Goal: Task Accomplishment & Management: Manage account settings

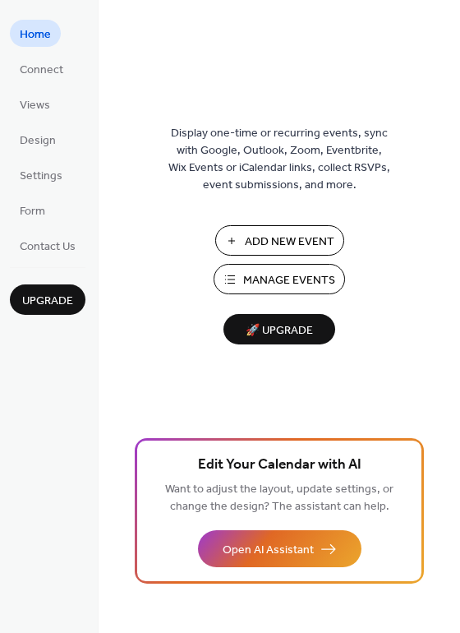
click at [268, 280] on span "Manage Events" at bounding box center [289, 280] width 92 height 17
click at [251, 279] on span "Manage Events" at bounding box center [289, 280] width 92 height 17
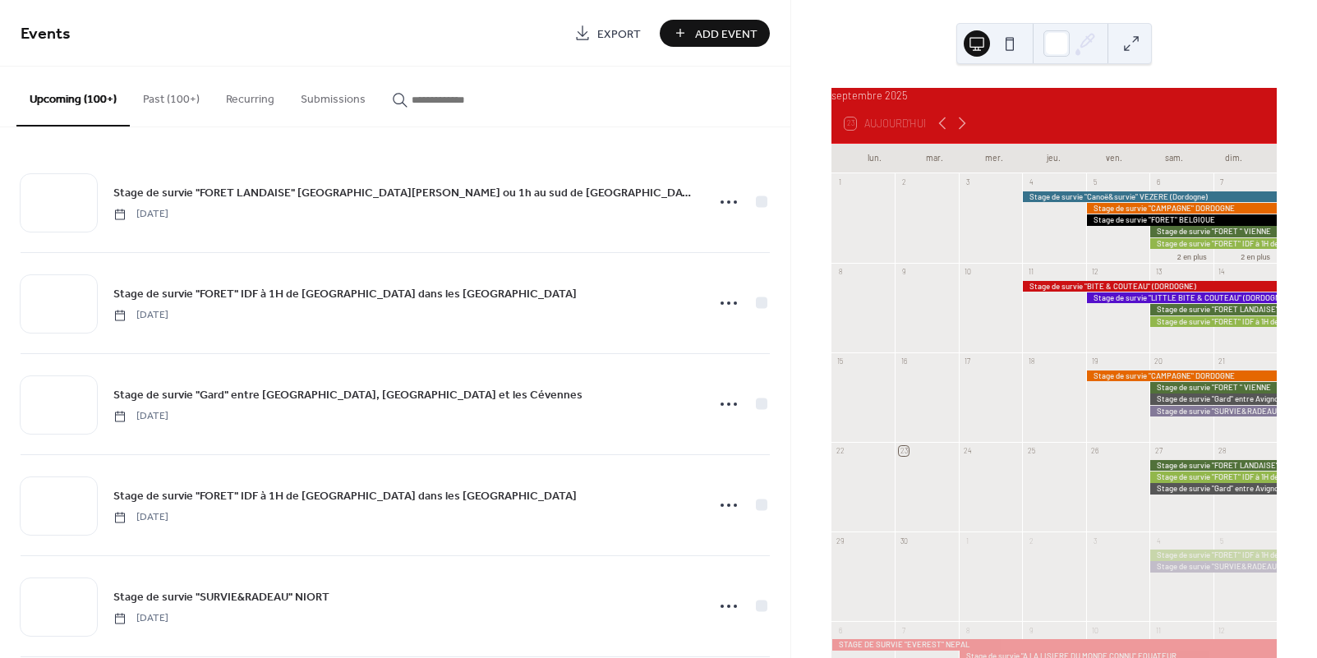
click at [174, 95] on button "Past (100+)" at bounding box center [171, 96] width 83 height 58
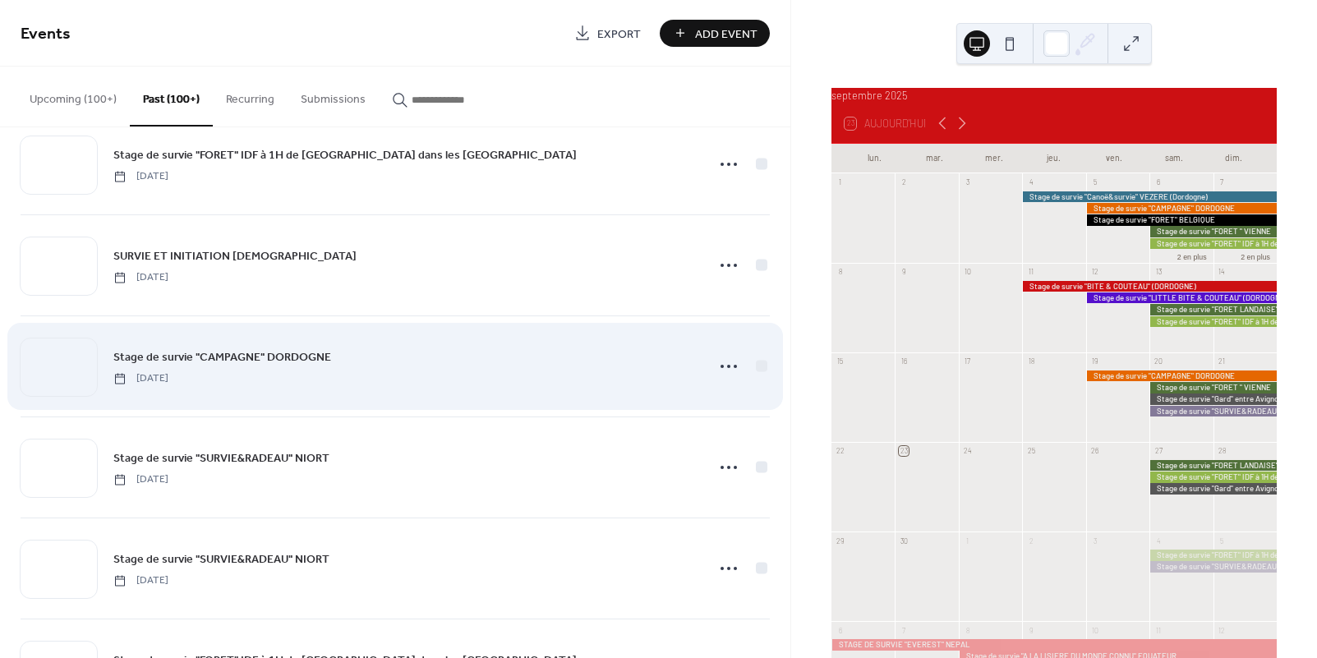
scroll to position [2265, 0]
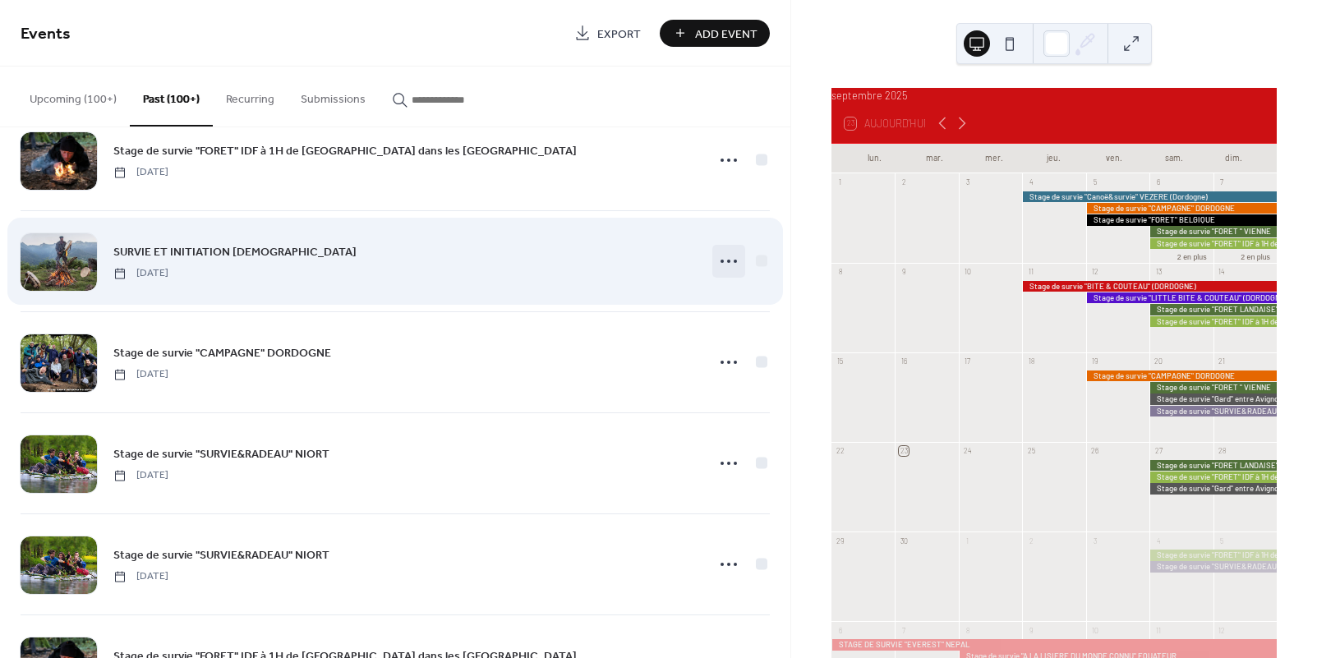
click at [721, 261] on circle at bounding box center [722, 261] width 3 height 3
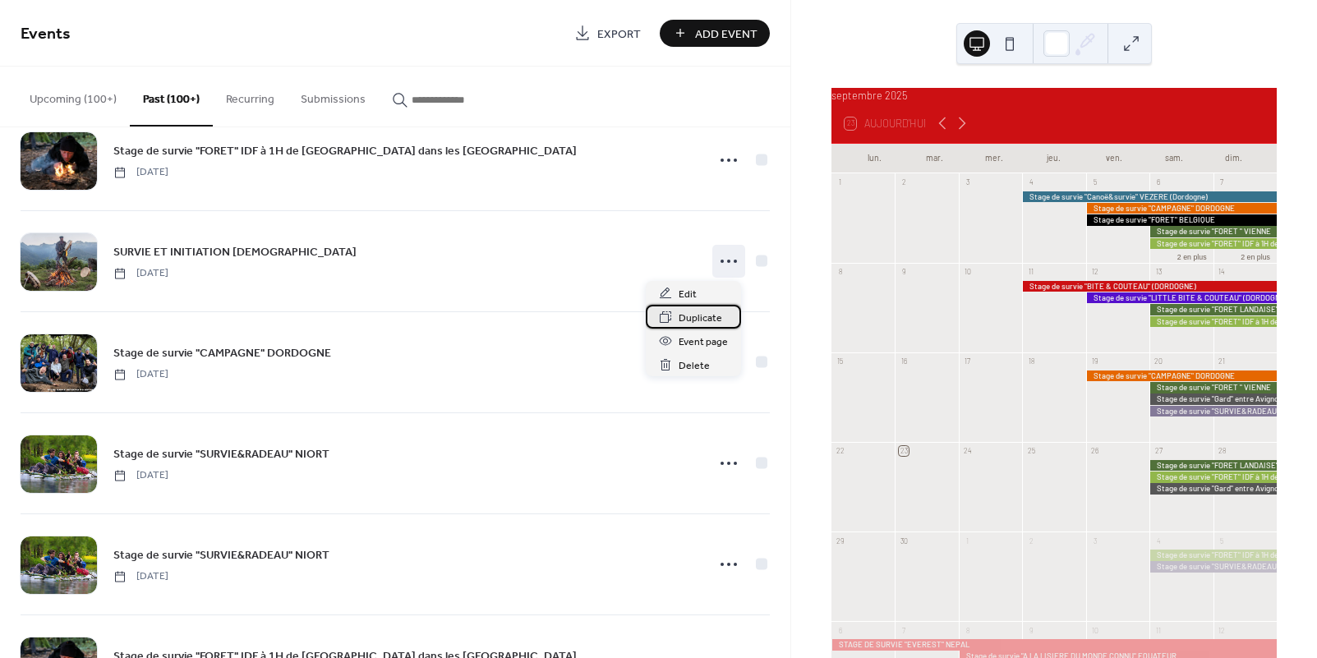
click at [699, 315] on span "Duplicate" at bounding box center [701, 318] width 44 height 17
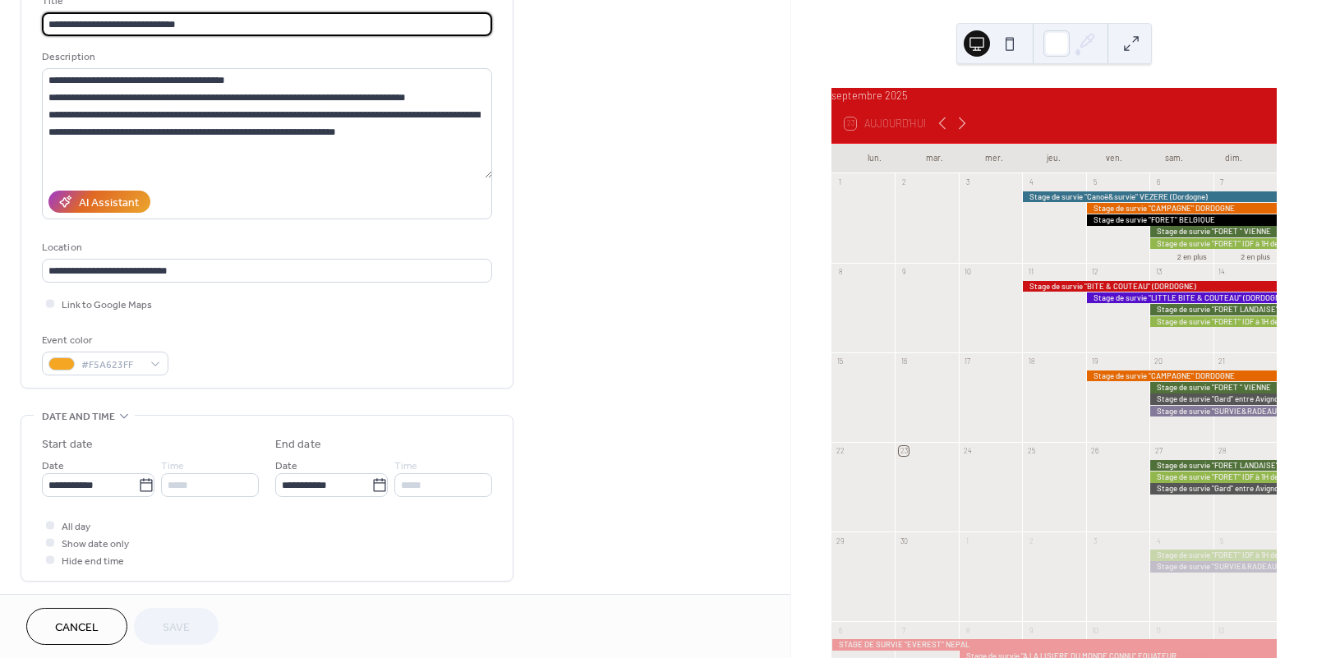
scroll to position [139, 0]
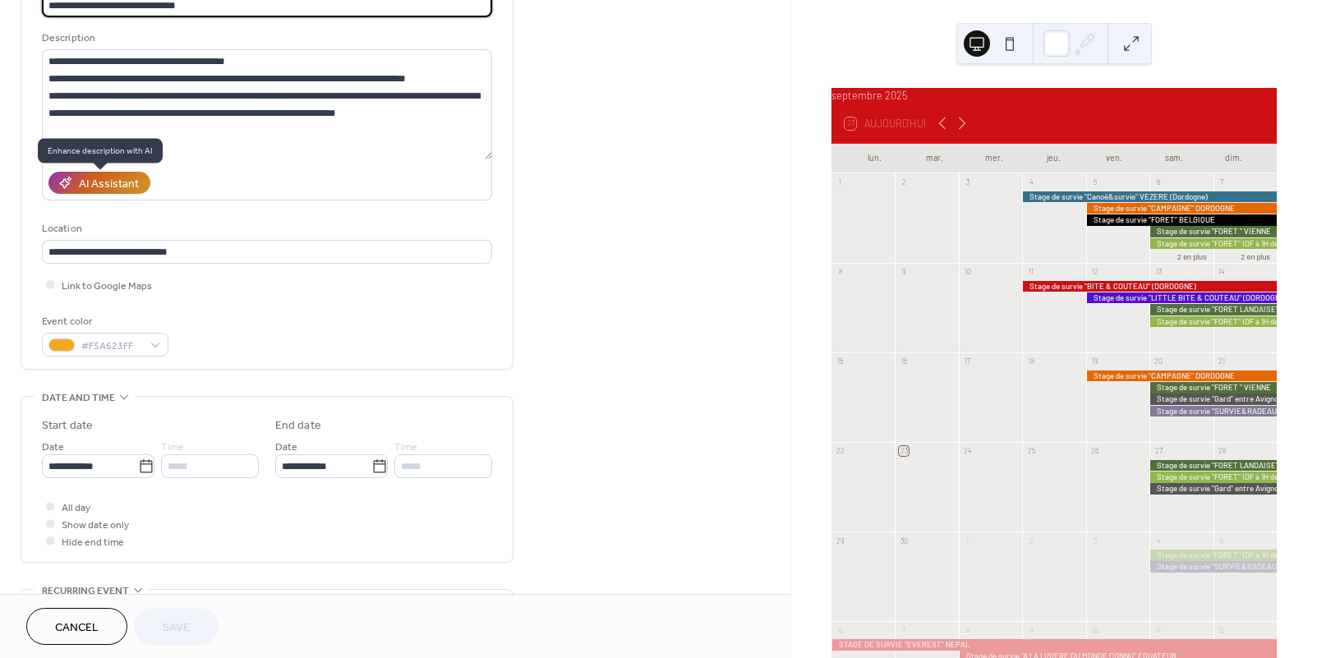
click at [110, 186] on div "AI Assistant" at bounding box center [109, 184] width 60 height 17
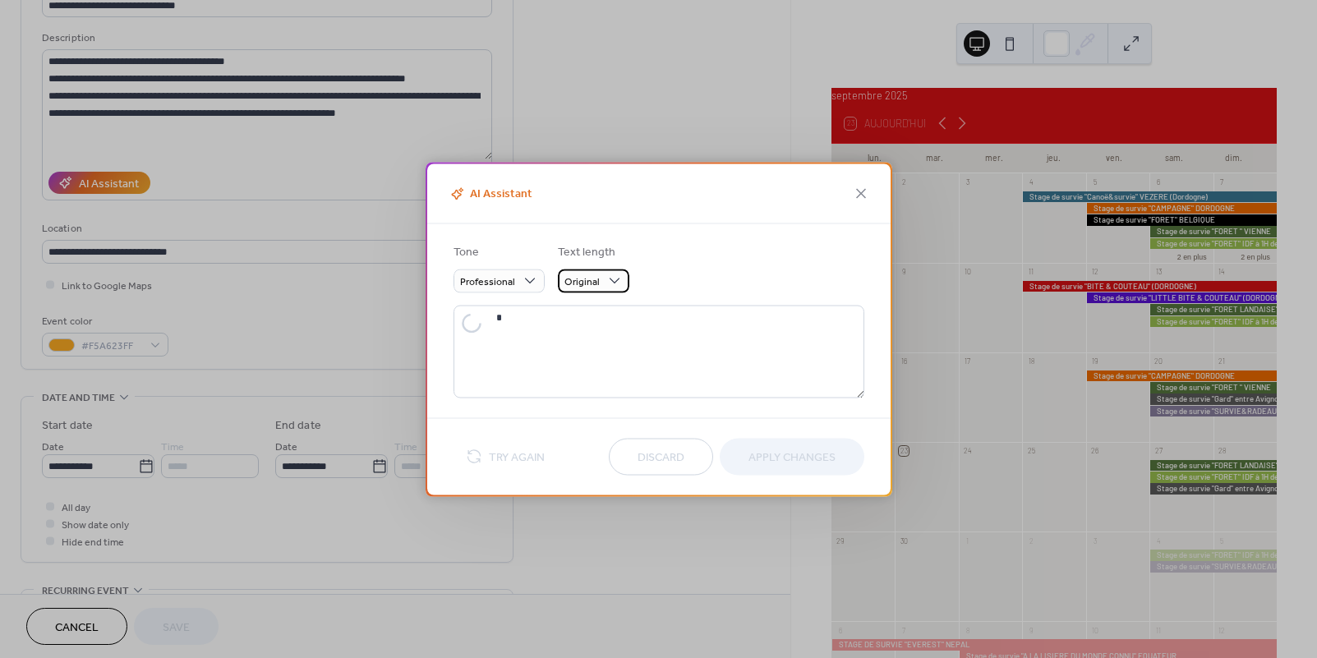
click at [587, 277] on span "Original" at bounding box center [581, 282] width 35 height 19
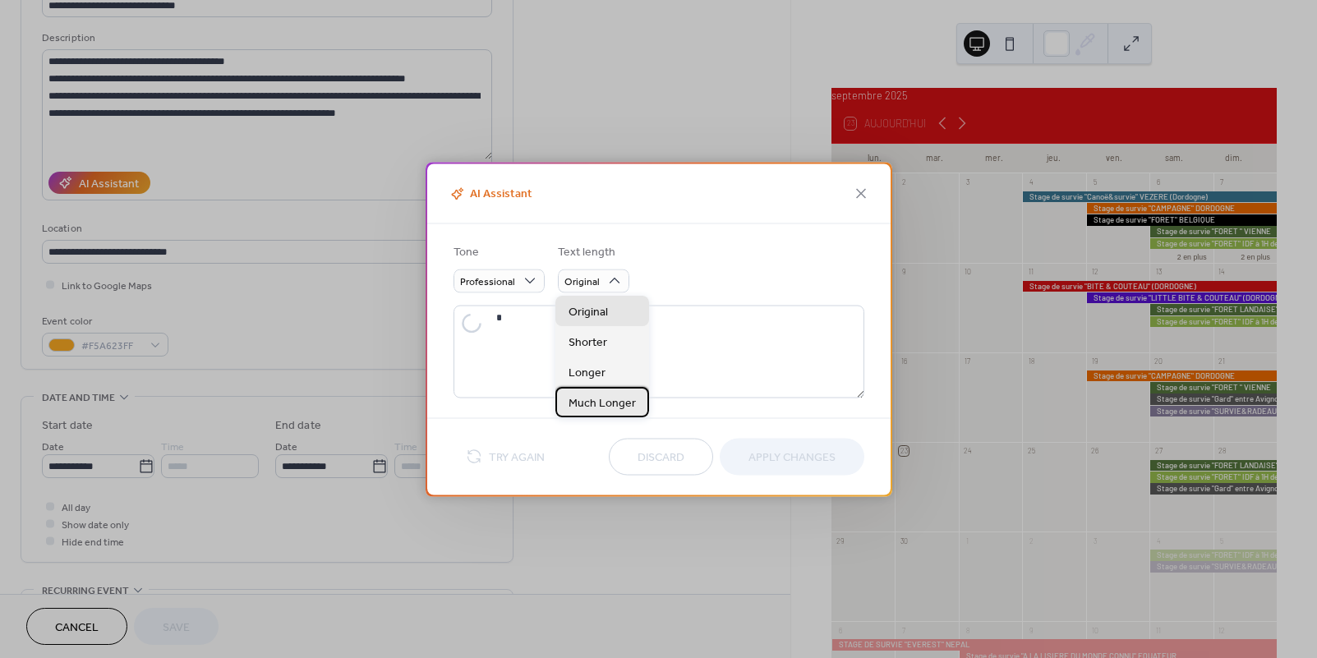
click at [585, 402] on span "Much Longer" at bounding box center [602, 403] width 67 height 17
type textarea "**********"
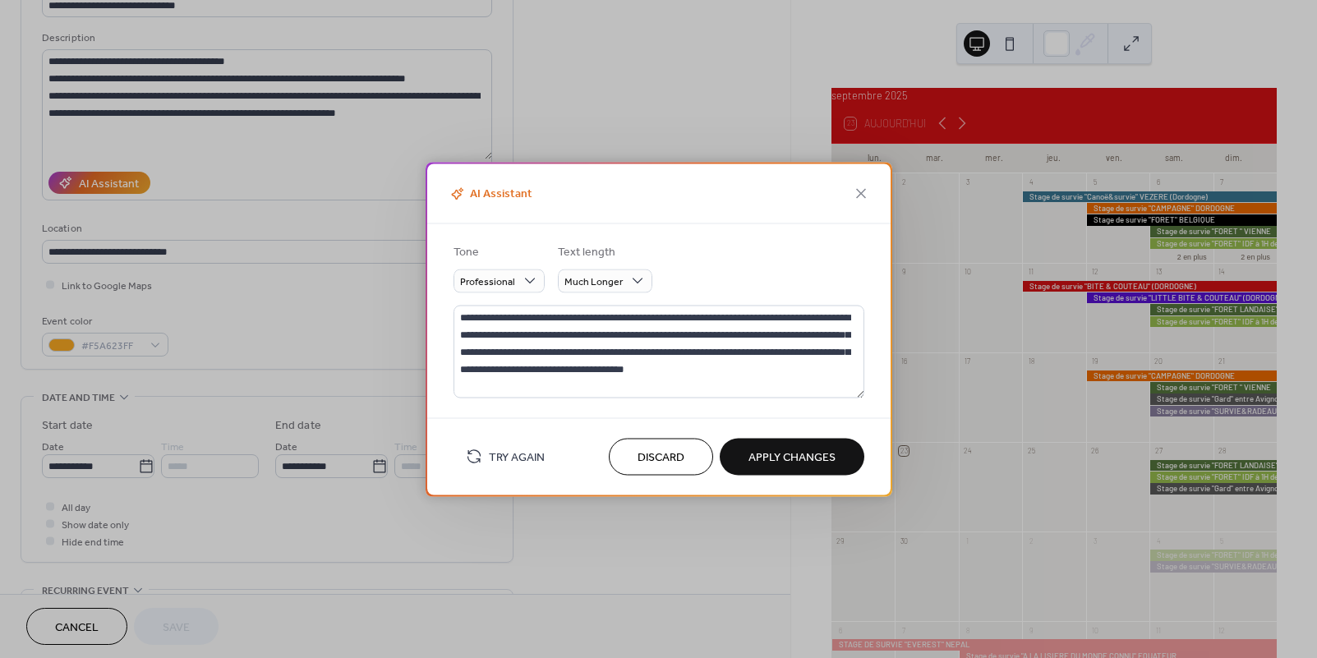
click at [827, 460] on span "Apply Changes" at bounding box center [791, 457] width 87 height 17
type textarea "**********"
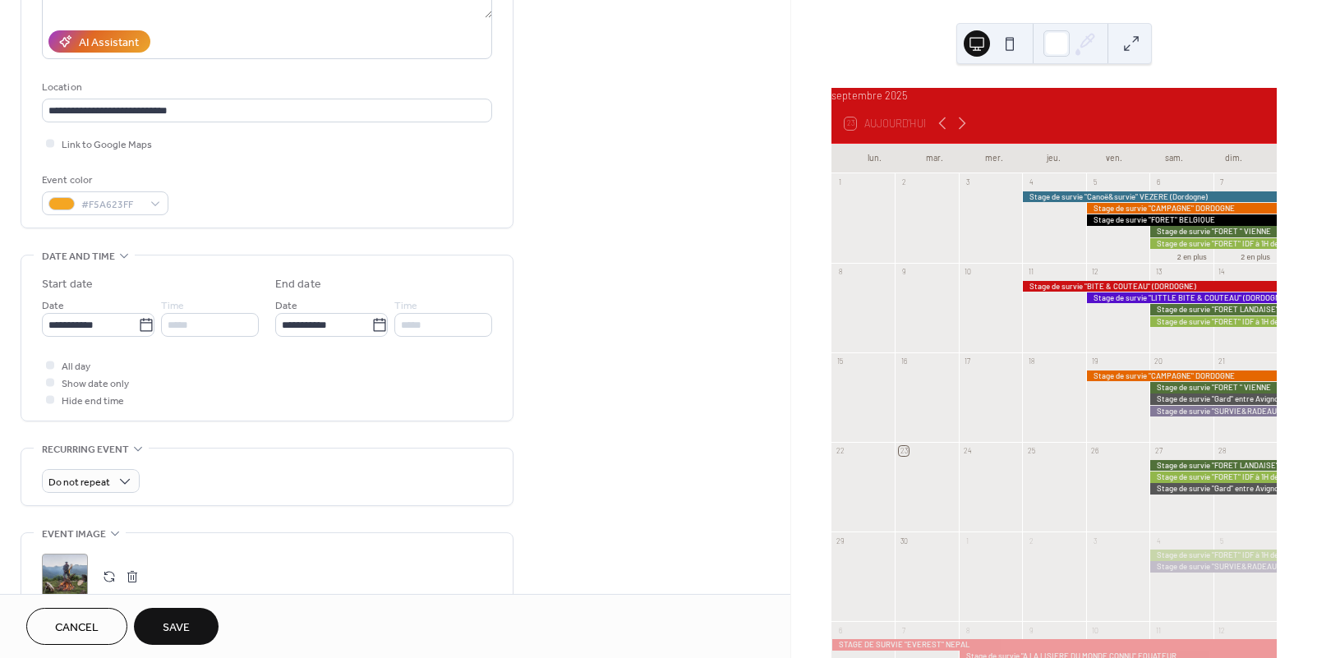
scroll to position [289, 0]
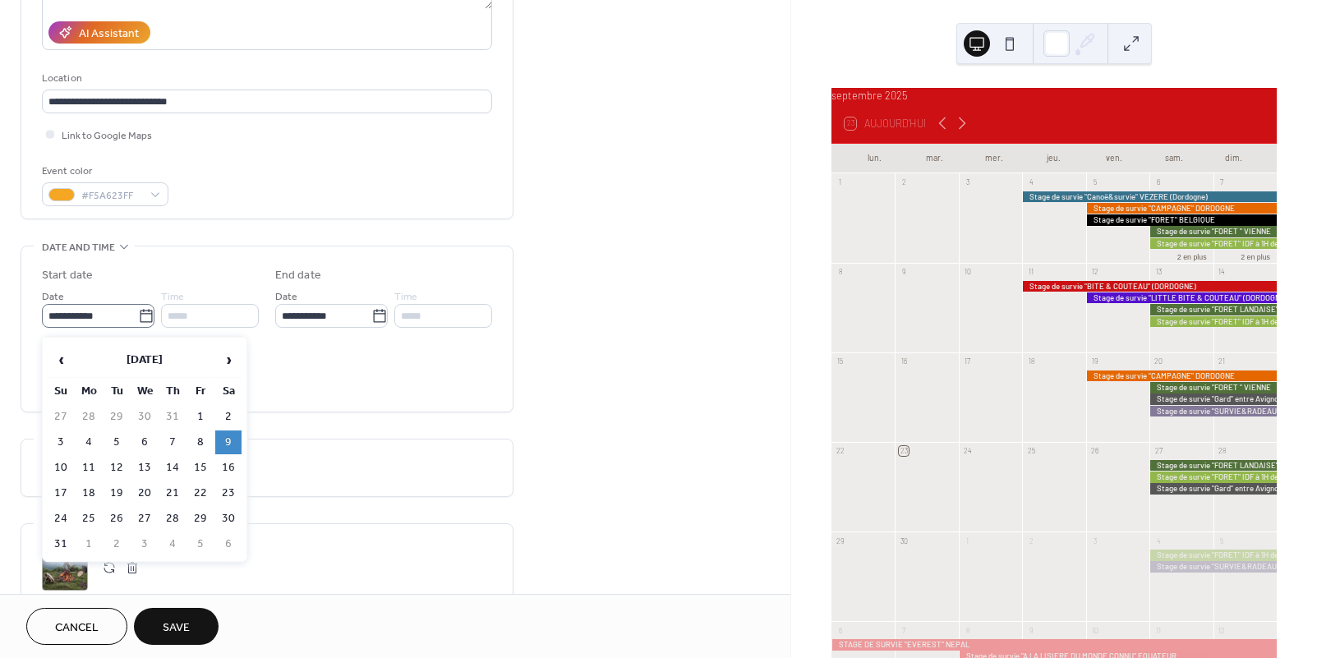
click at [138, 323] on icon at bounding box center [146, 316] width 16 height 16
click at [137, 323] on input "**********" at bounding box center [90, 316] width 96 height 24
click at [231, 365] on span "›" at bounding box center [228, 359] width 25 height 33
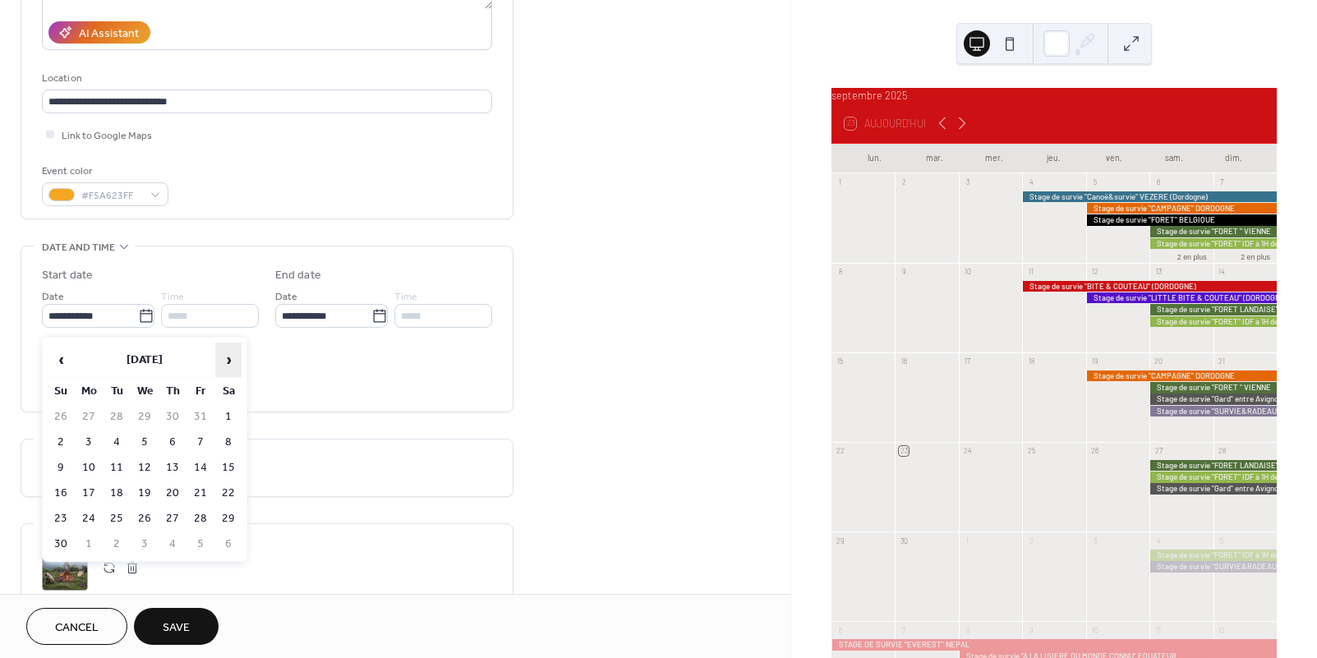
click at [231, 365] on span "›" at bounding box center [228, 359] width 25 height 33
click at [226, 362] on span "›" at bounding box center [228, 359] width 25 height 33
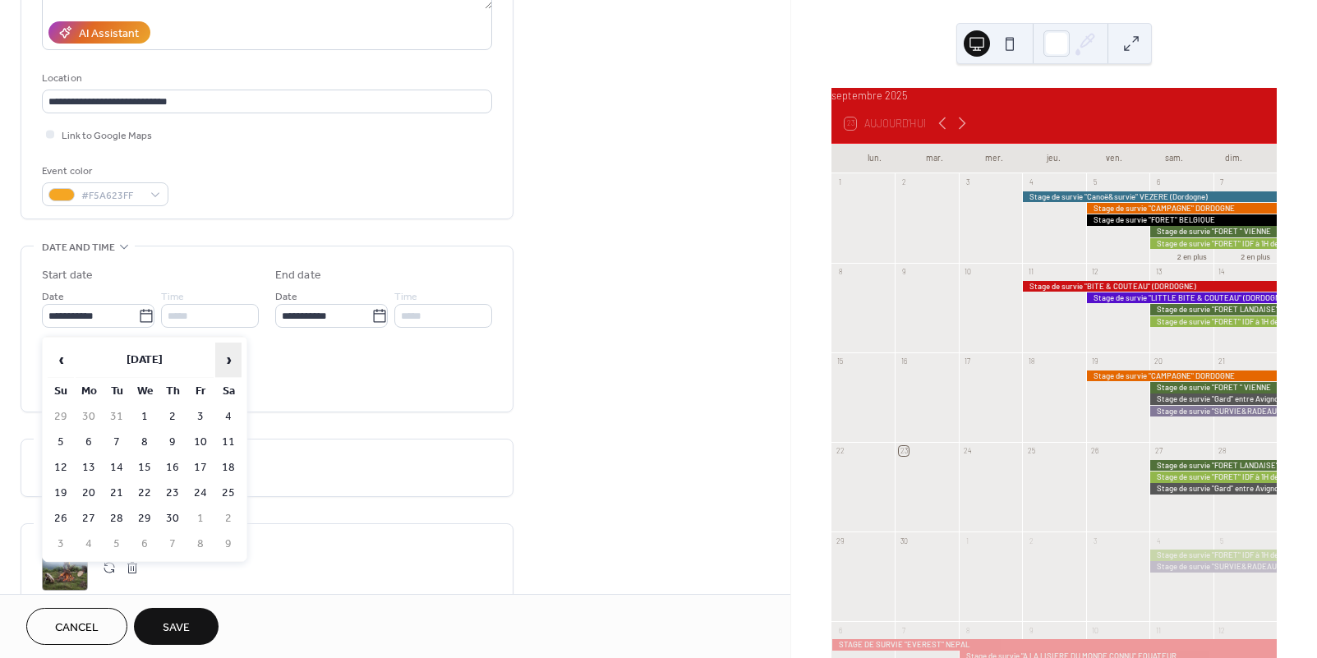
click at [226, 362] on span "›" at bounding box center [228, 359] width 25 height 33
click at [198, 417] on td "1" at bounding box center [200, 417] width 26 height 24
type input "**********"
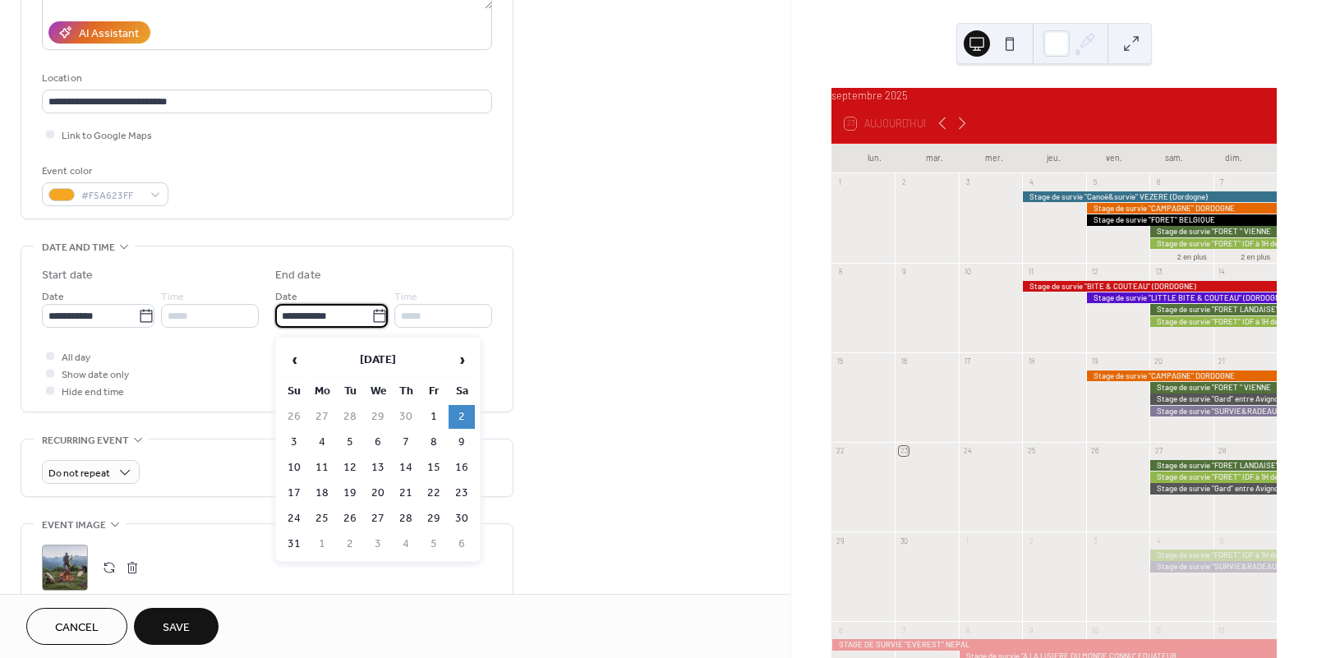
click at [330, 324] on input "**********" at bounding box center [323, 316] width 96 height 24
click at [292, 438] on td "3" at bounding box center [294, 443] width 26 height 24
type input "**********"
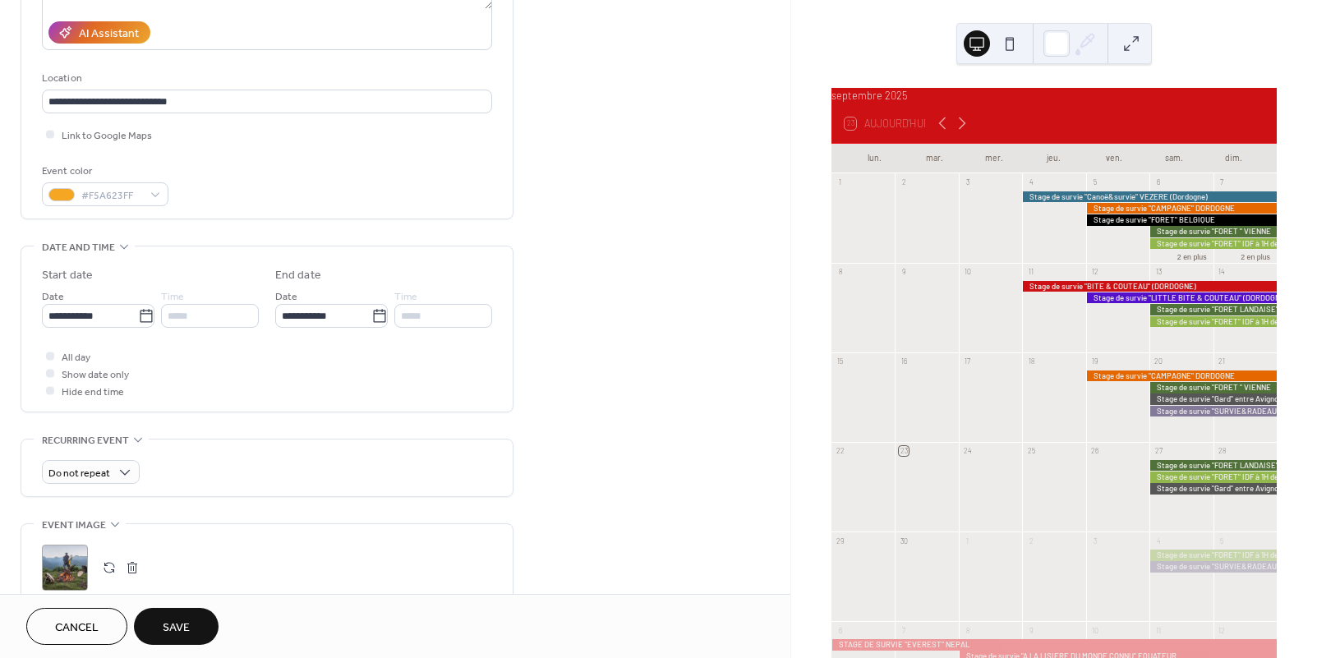
click at [182, 622] on span "Save" at bounding box center [176, 627] width 27 height 17
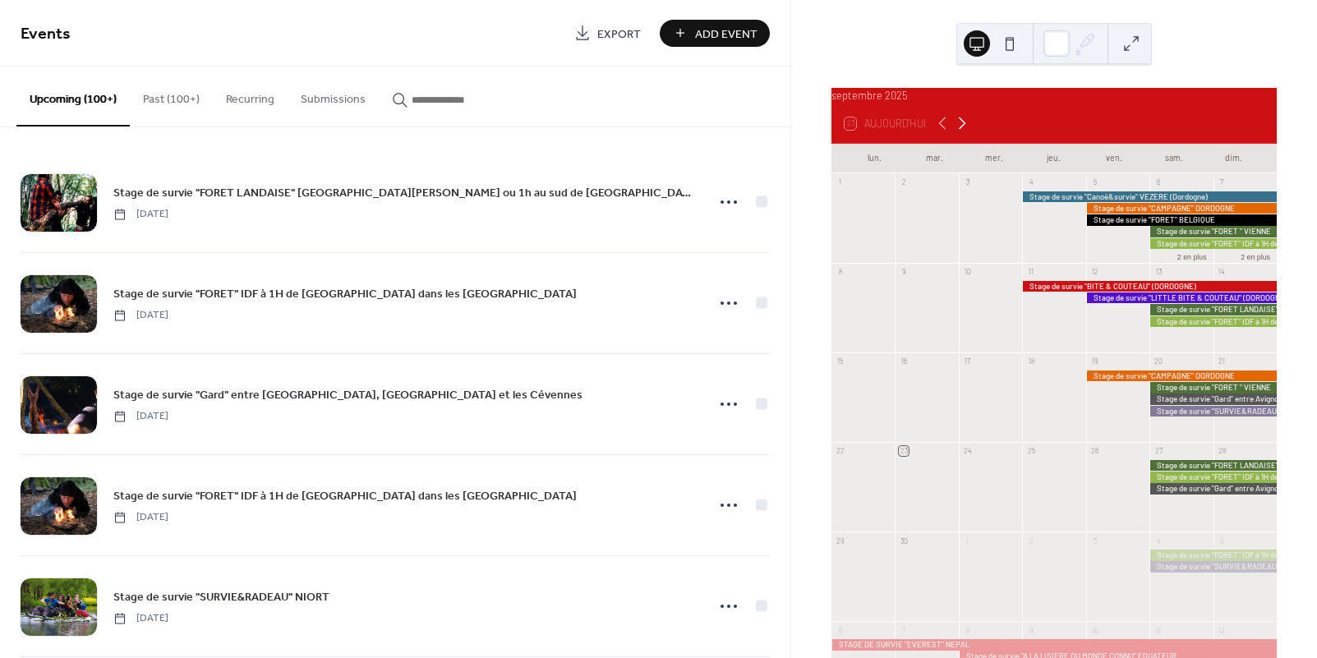
click at [957, 133] on icon at bounding box center [962, 123] width 20 height 20
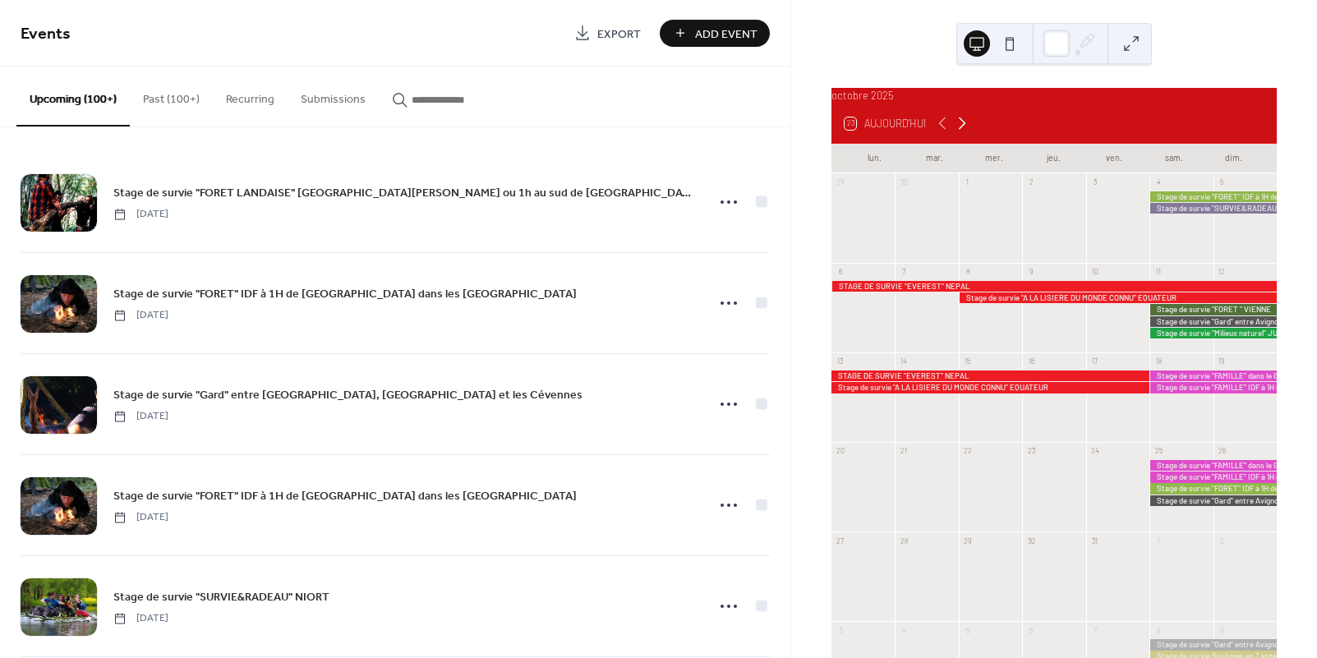
click at [957, 133] on icon at bounding box center [962, 123] width 20 height 20
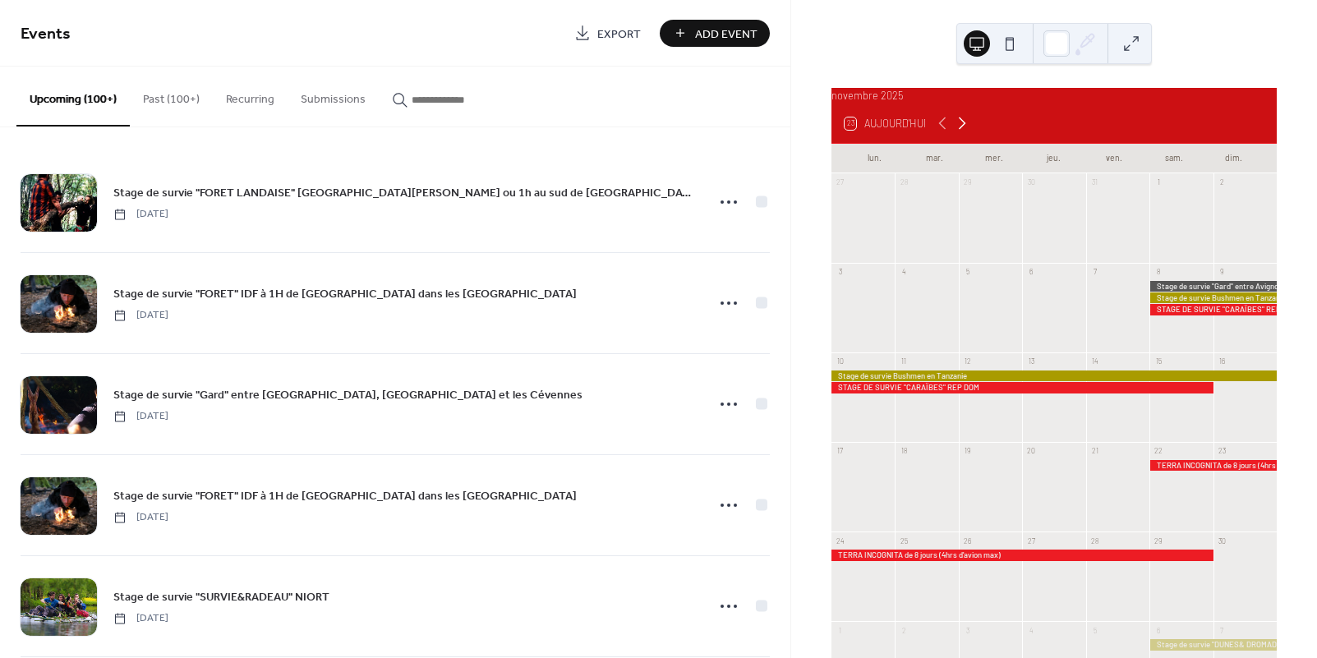
click at [956, 133] on icon at bounding box center [962, 123] width 20 height 20
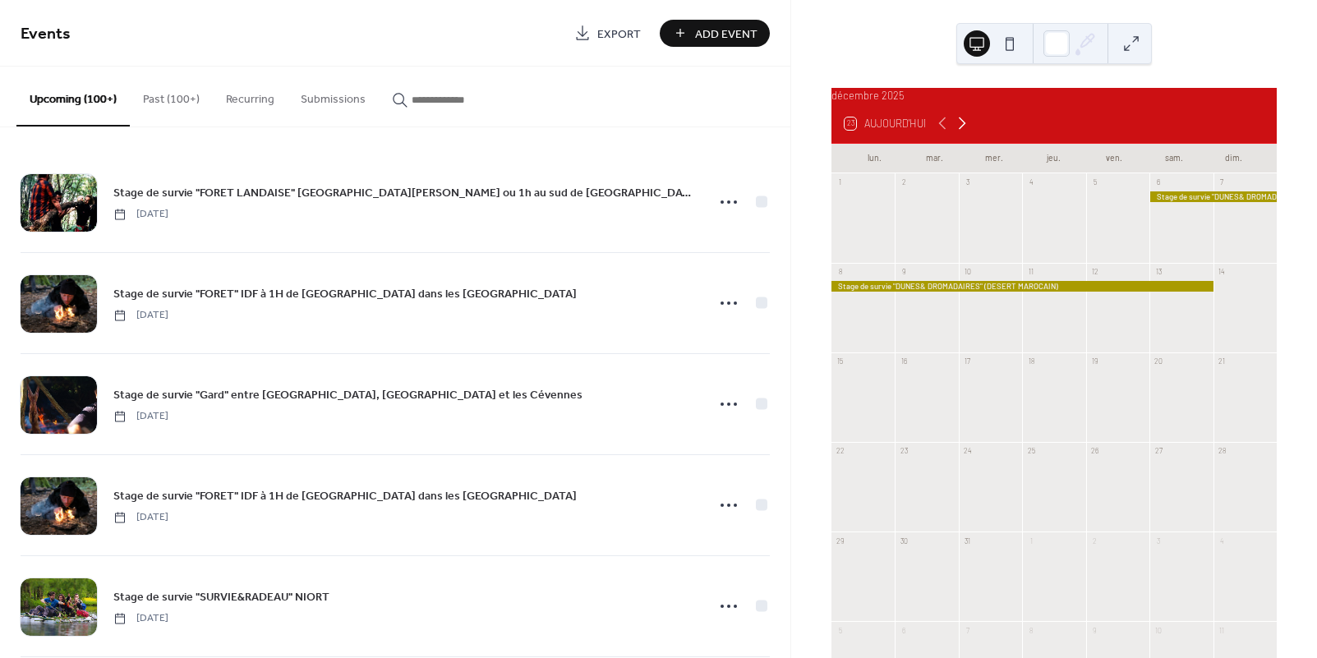
click at [956, 133] on icon at bounding box center [962, 123] width 20 height 20
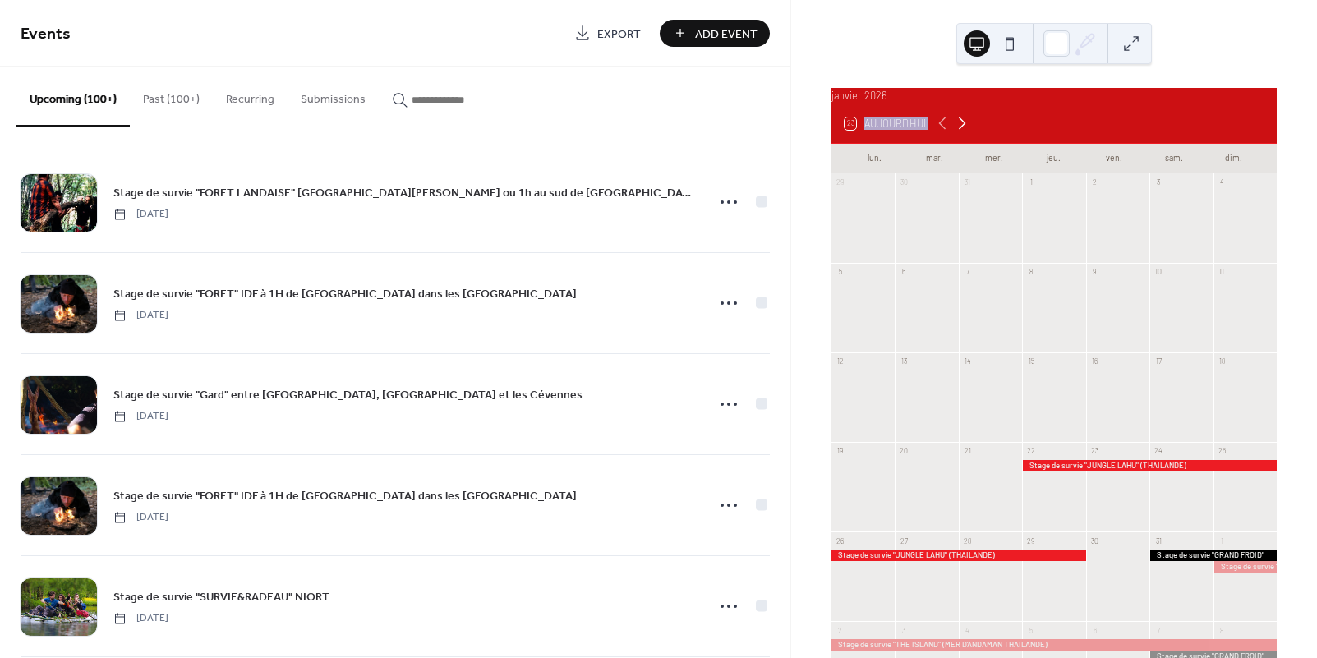
click at [956, 133] on icon at bounding box center [962, 123] width 20 height 20
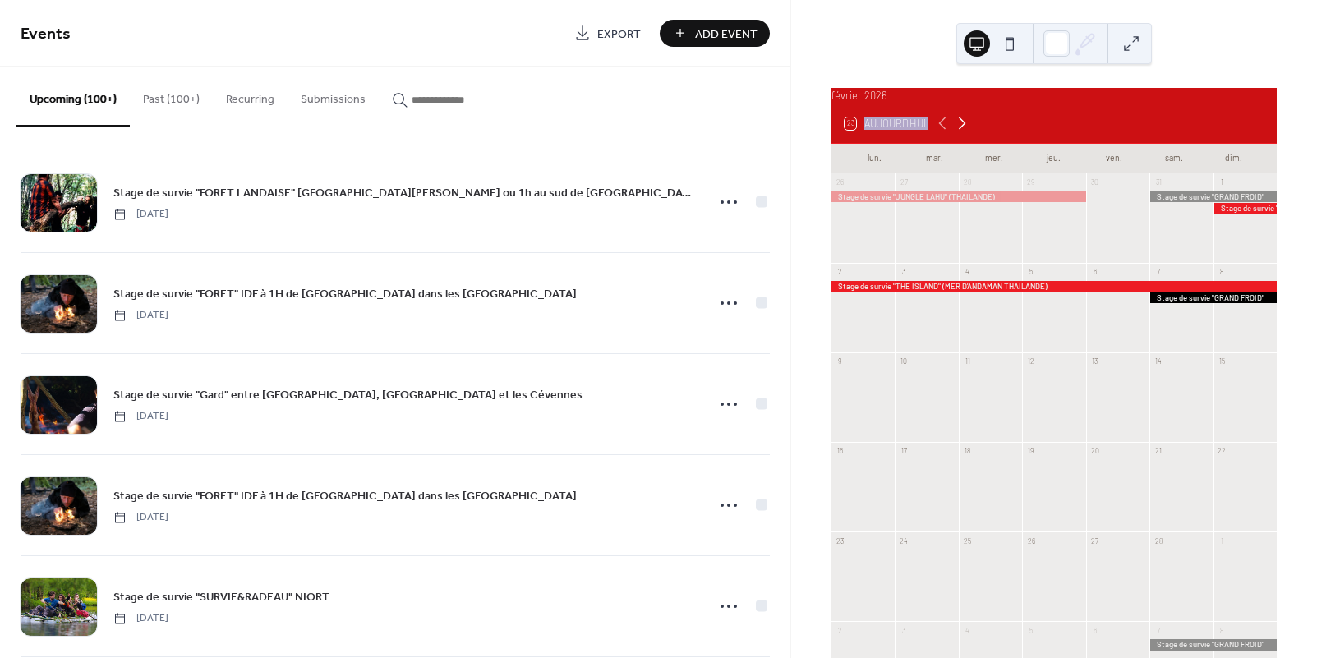
click at [956, 133] on icon at bounding box center [962, 123] width 20 height 20
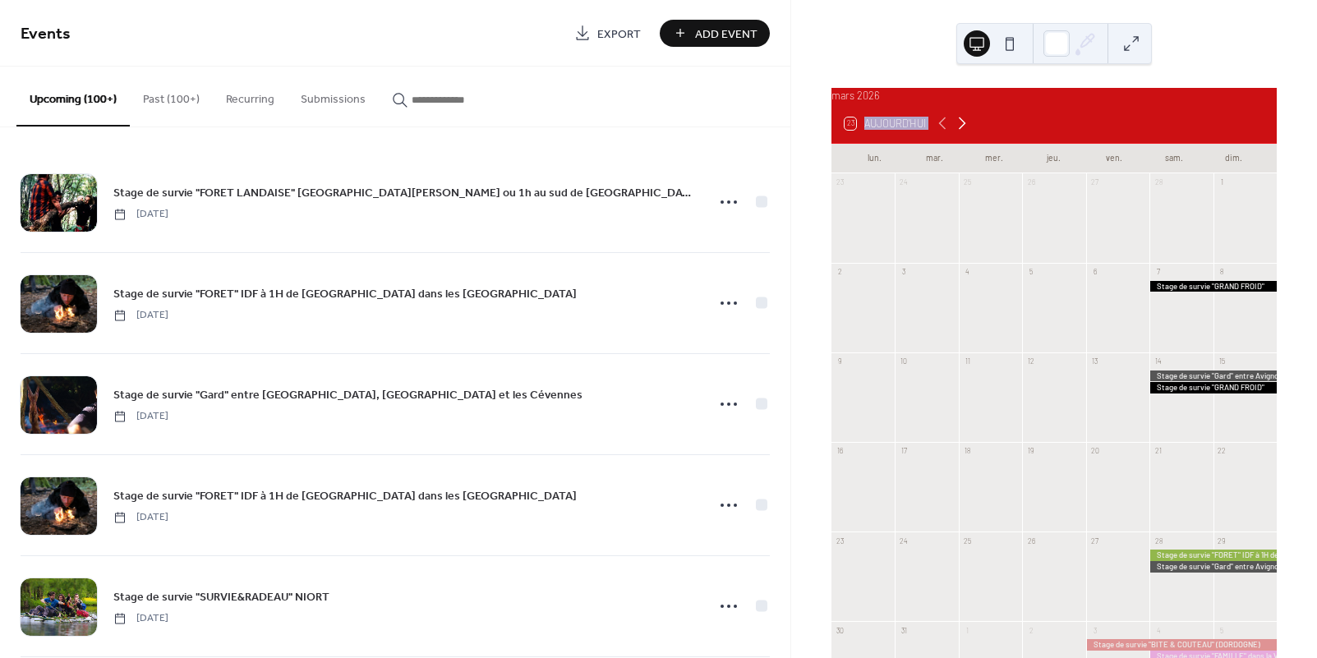
click at [956, 133] on icon at bounding box center [962, 123] width 20 height 20
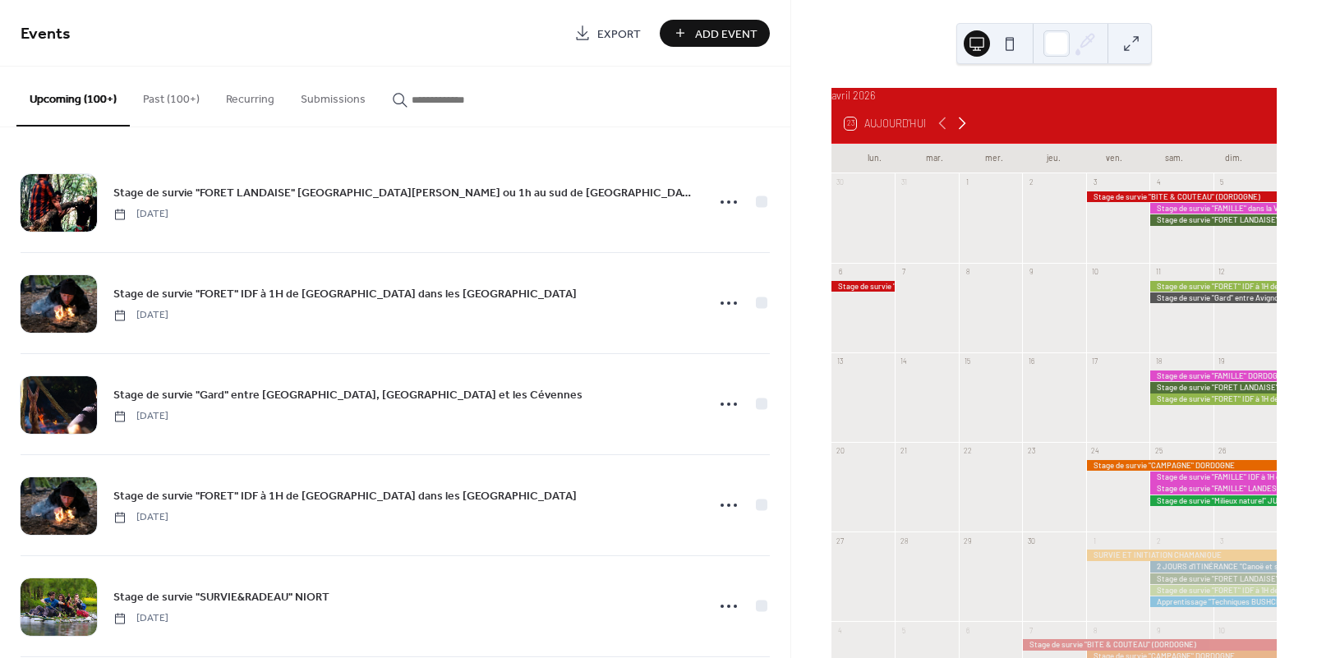
click at [956, 133] on icon at bounding box center [962, 123] width 20 height 20
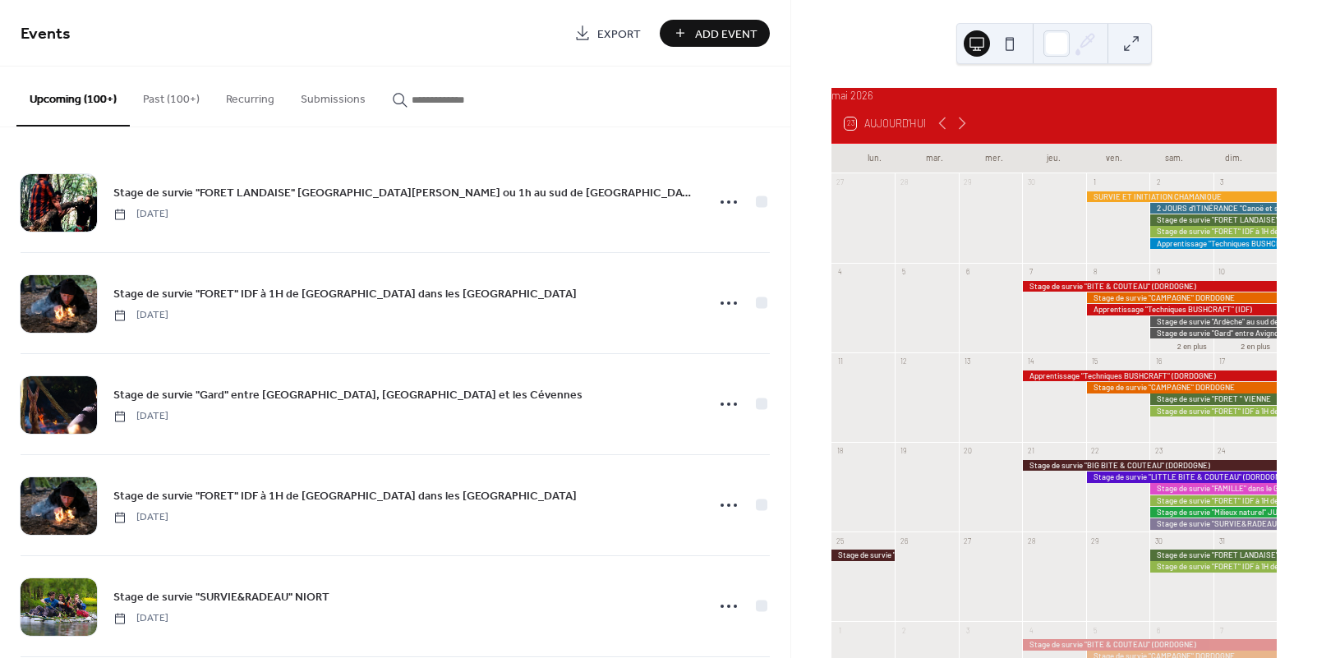
click at [1118, 202] on div at bounding box center [1181, 196] width 191 height 11
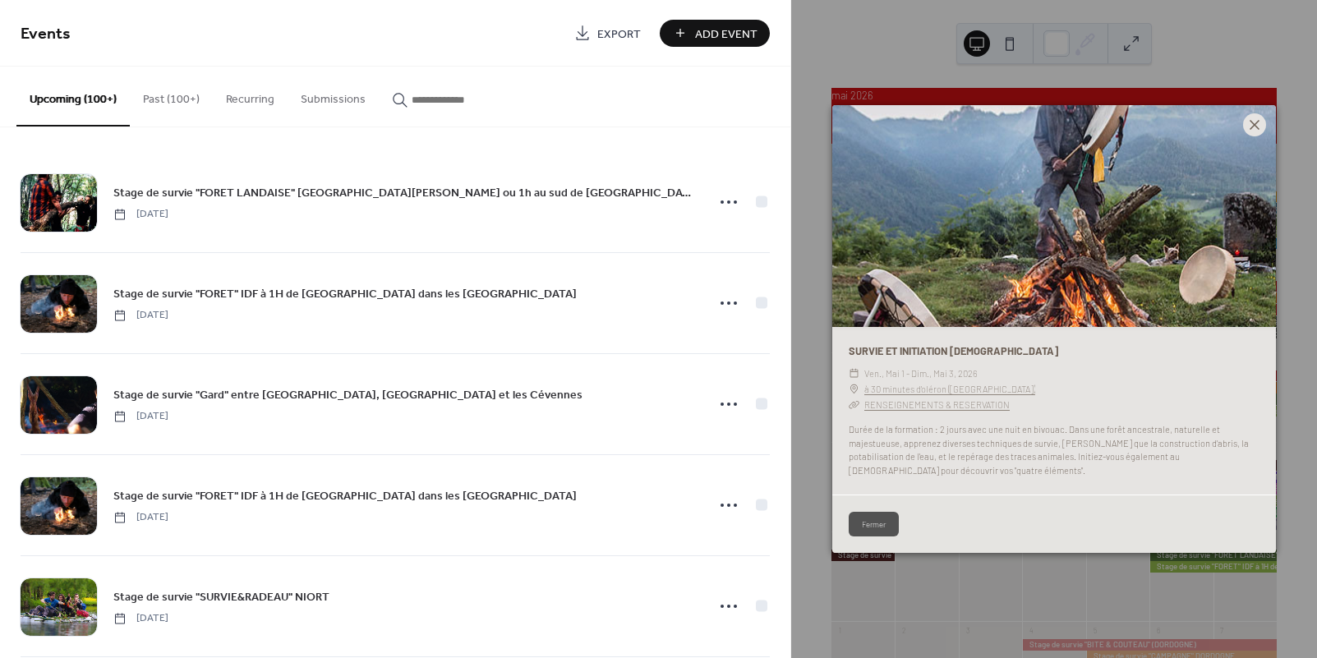
click at [1253, 125] on icon at bounding box center [1255, 125] width 10 height 10
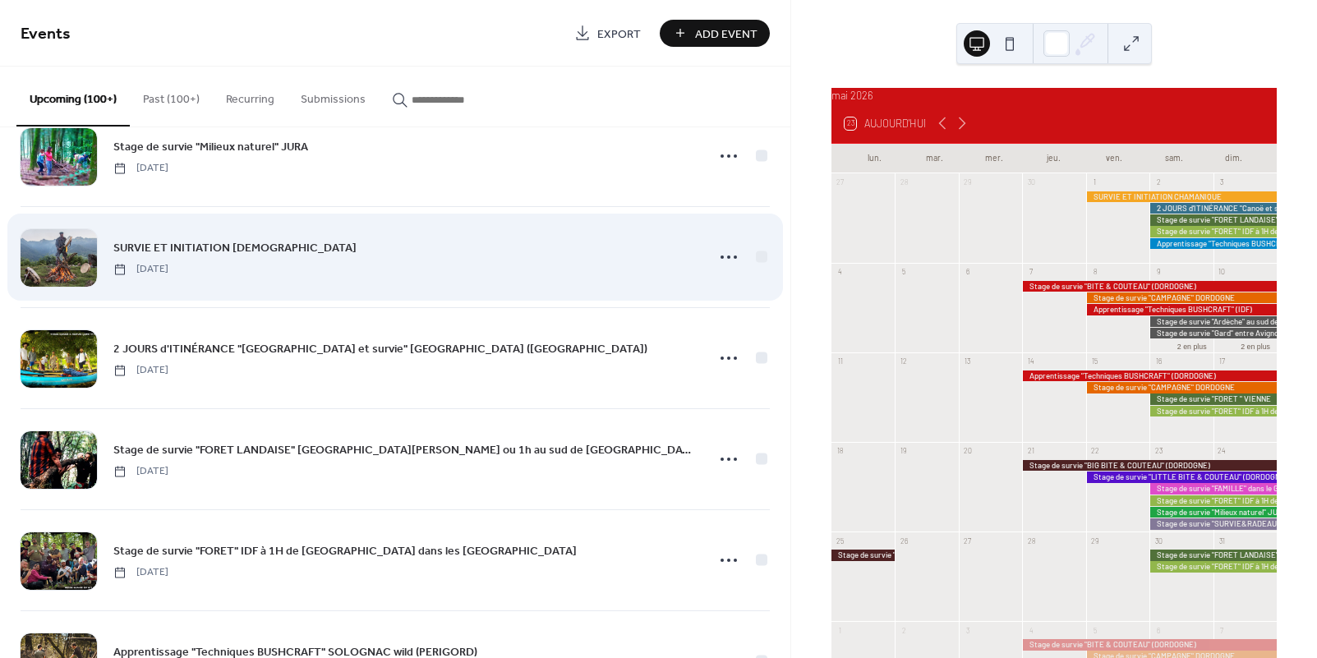
scroll to position [3177, 0]
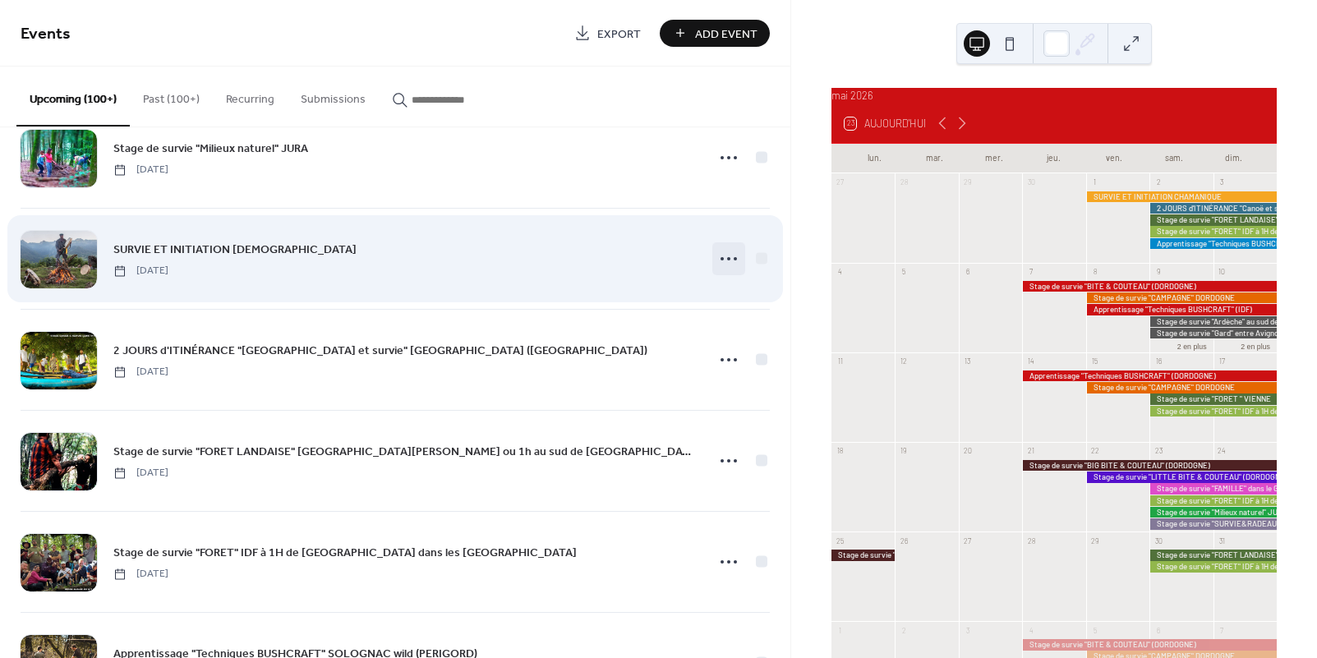
click at [726, 260] on icon at bounding box center [729, 259] width 26 height 26
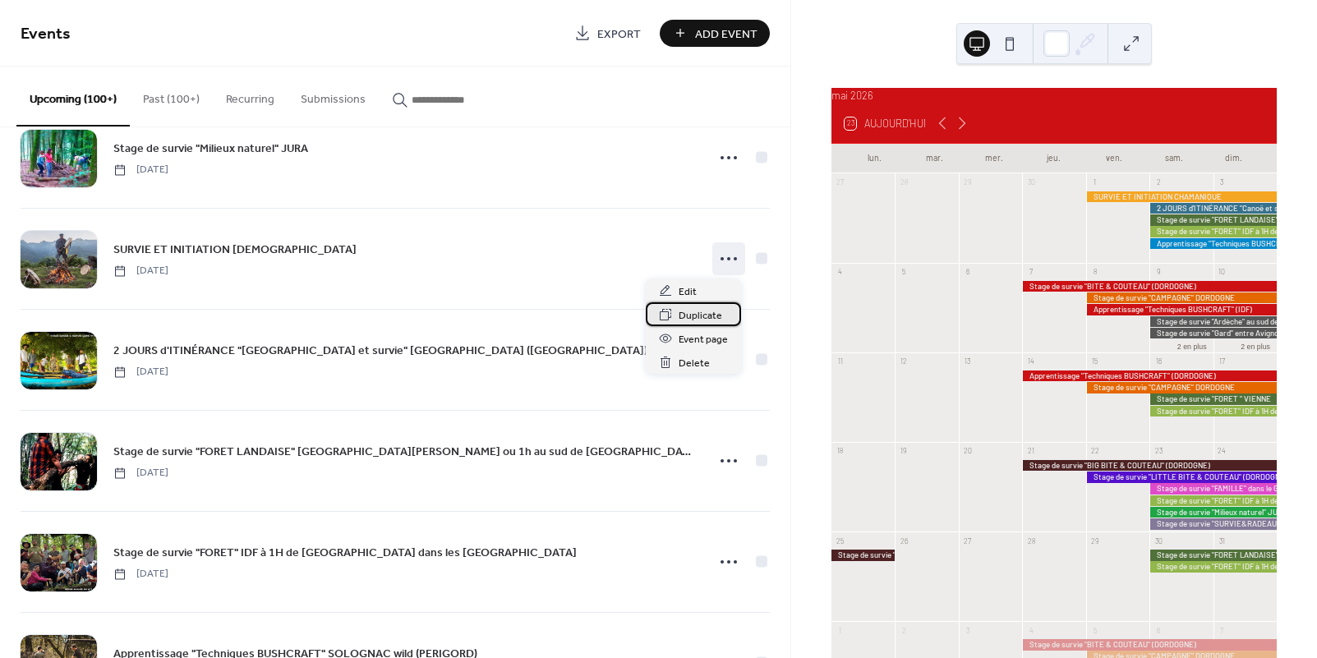
click at [700, 313] on span "Duplicate" at bounding box center [701, 315] width 44 height 17
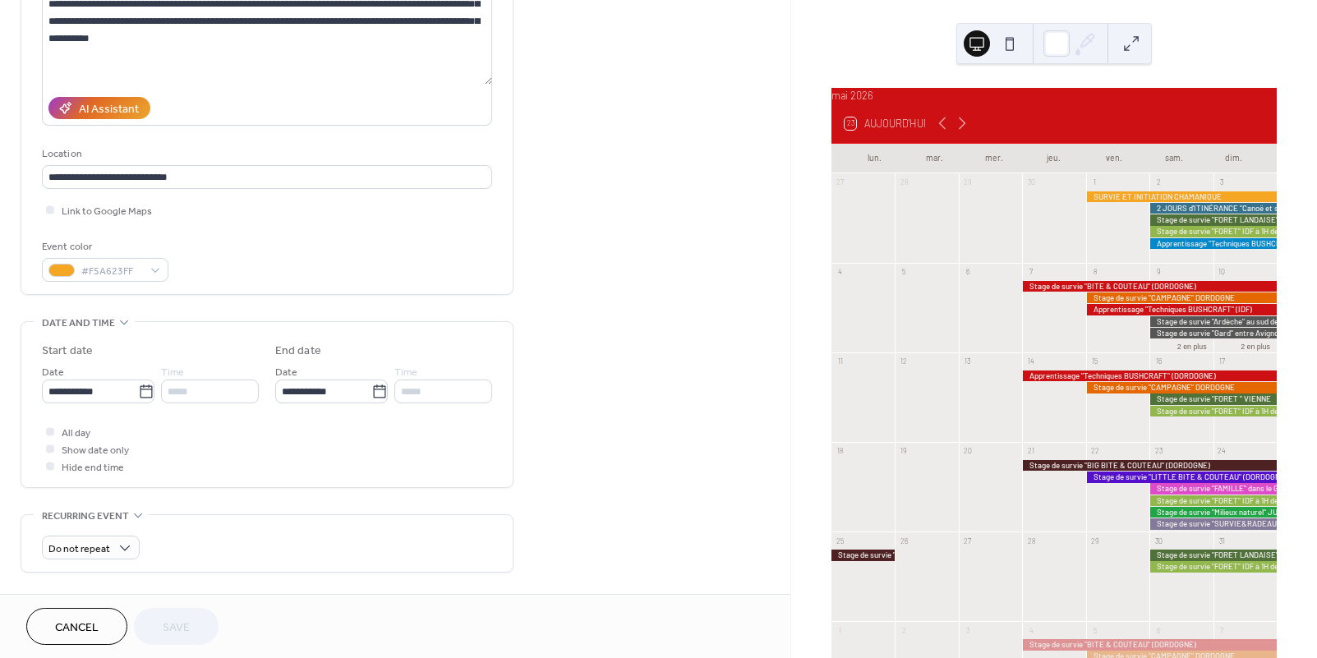
scroll to position [214, 0]
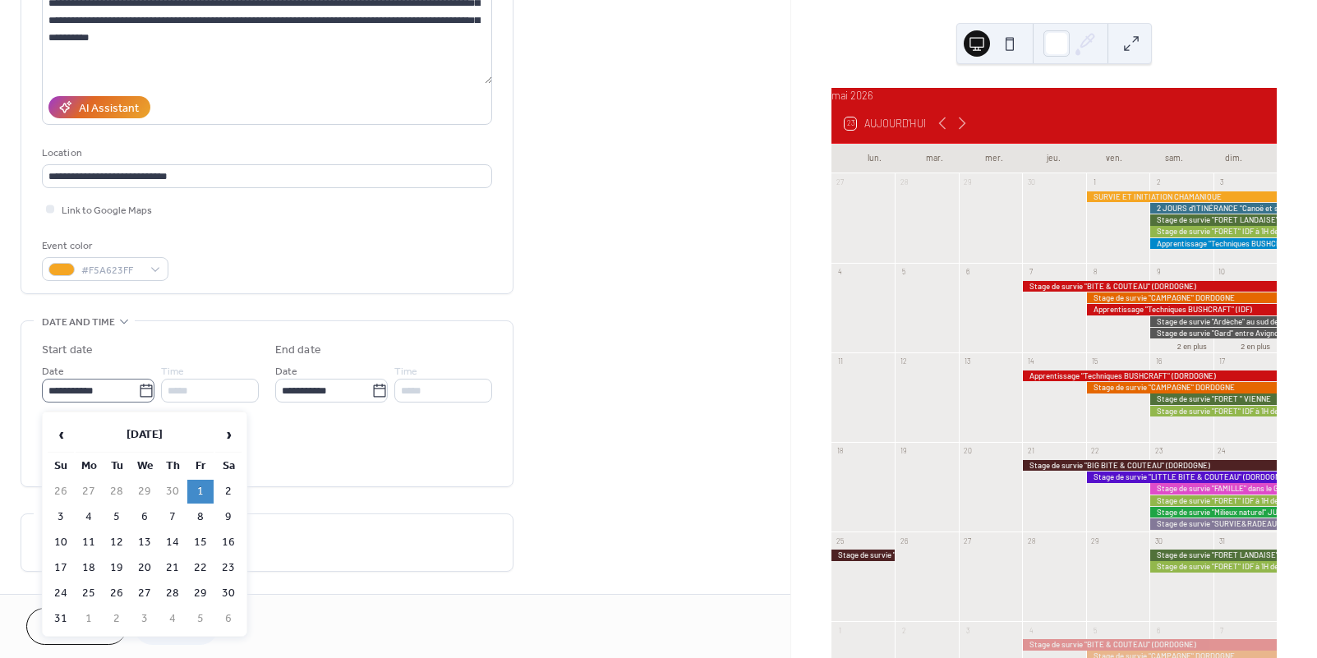
click at [143, 392] on icon at bounding box center [146, 391] width 16 height 16
click at [138, 392] on input "**********" at bounding box center [90, 391] width 96 height 24
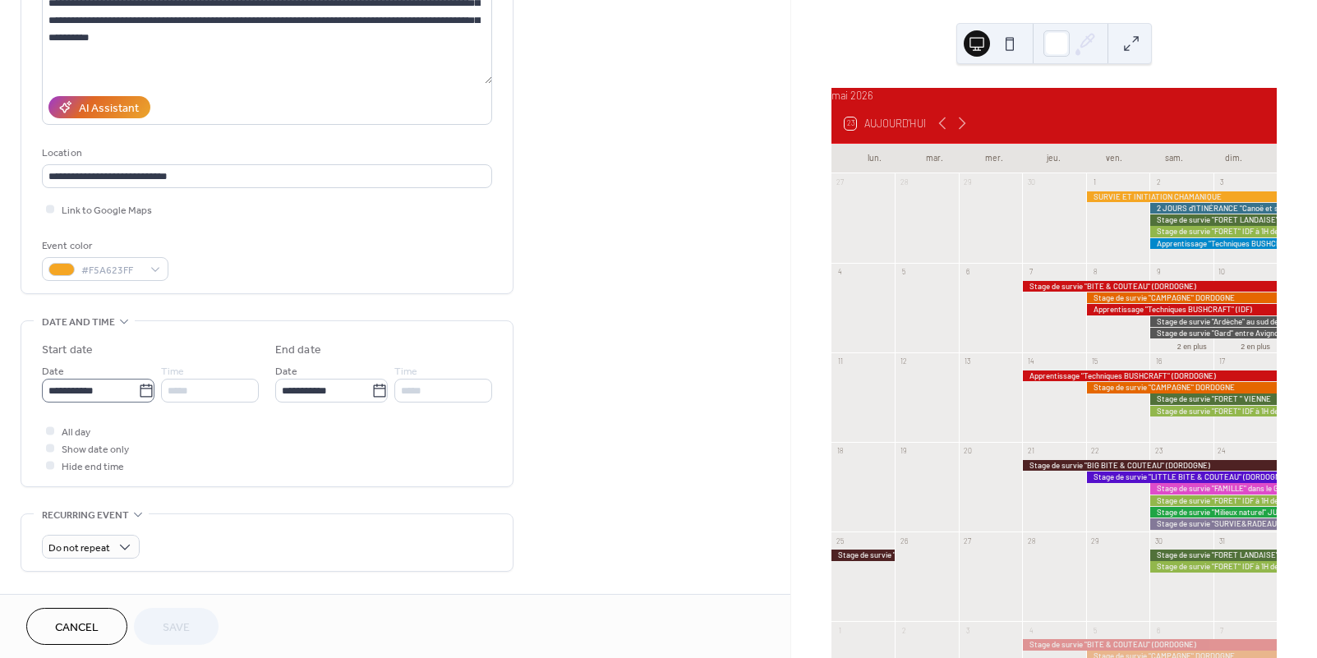
click at [138, 395] on icon at bounding box center [146, 391] width 16 height 16
click at [138, 395] on input "**********" at bounding box center [90, 391] width 96 height 24
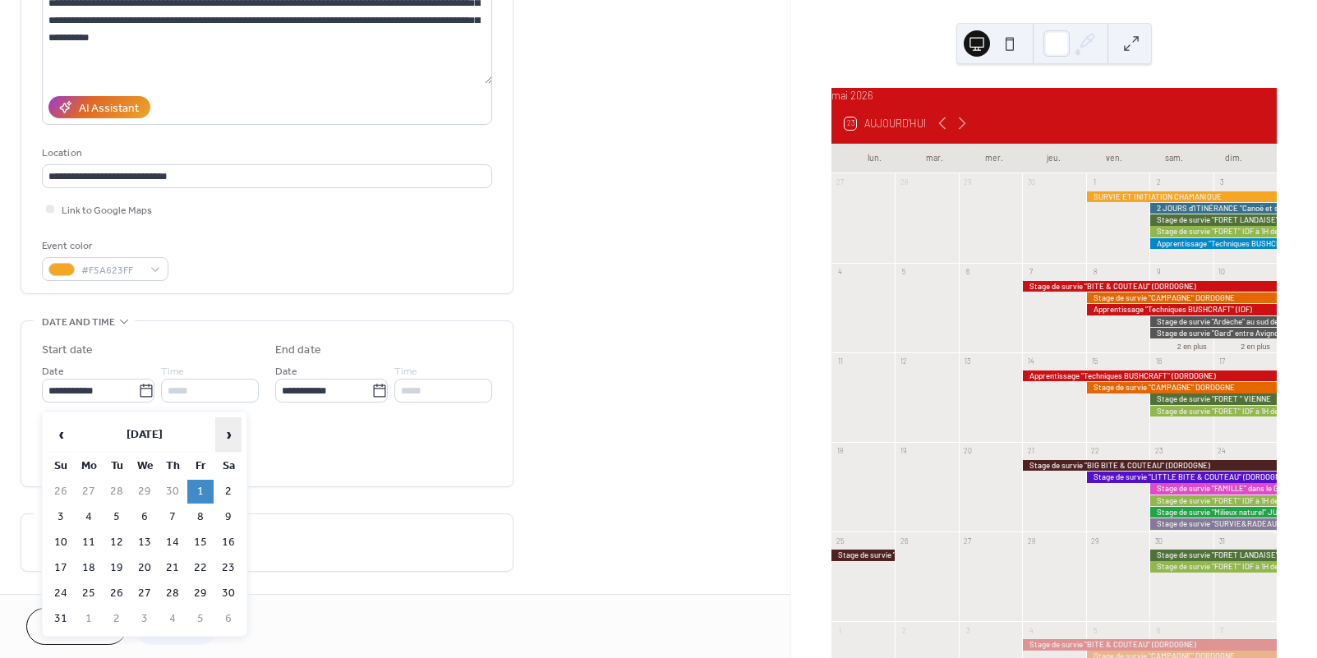
click at [228, 441] on span "›" at bounding box center [228, 434] width 25 height 33
click at [200, 521] on td "12" at bounding box center [200, 517] width 26 height 24
type input "**********"
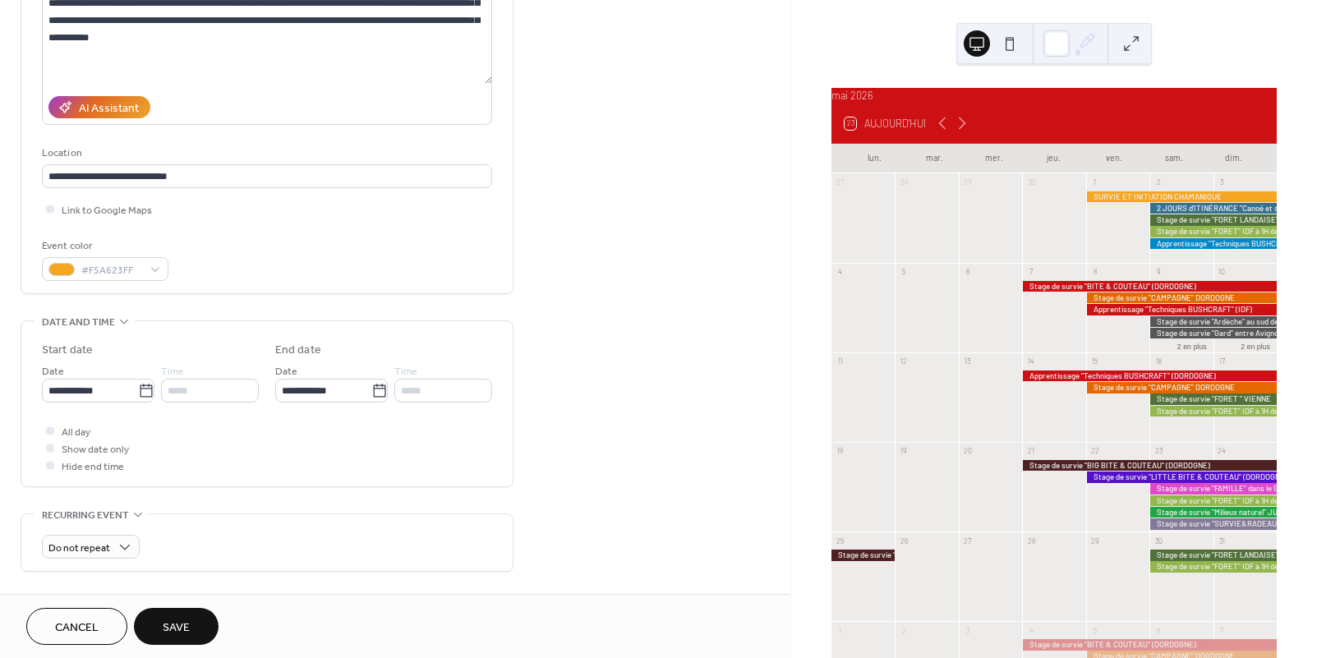
click at [187, 619] on span "Save" at bounding box center [176, 627] width 27 height 17
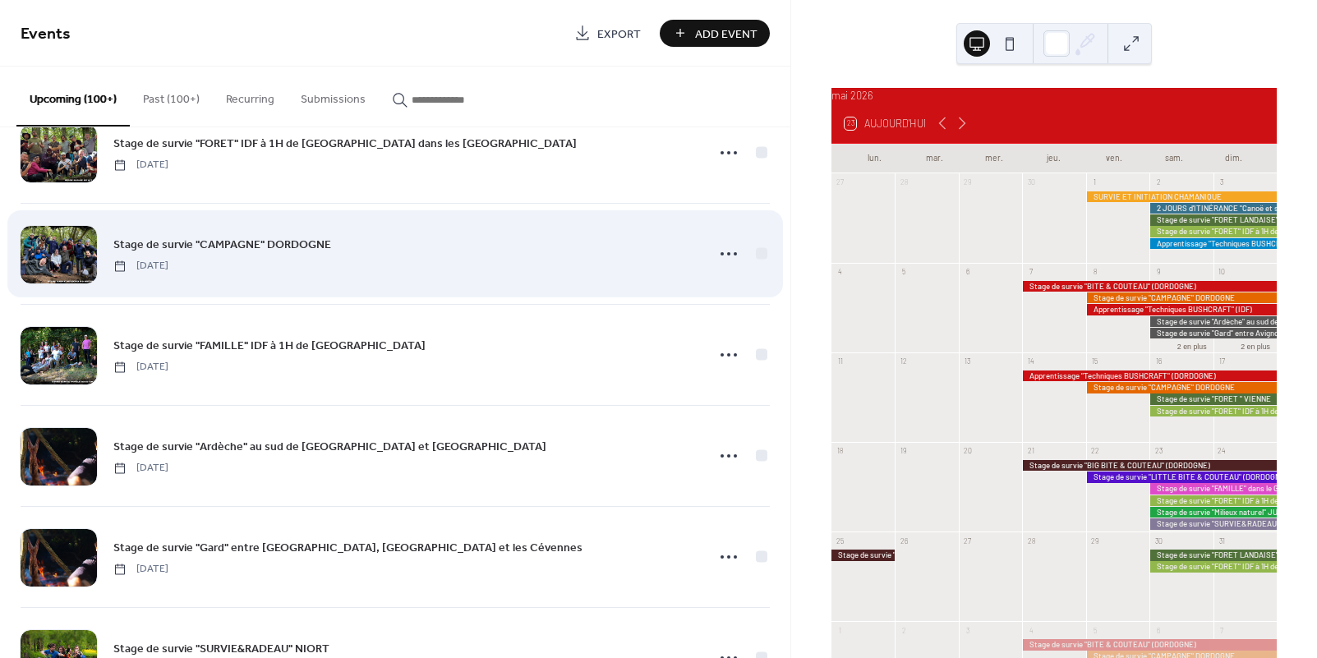
scroll to position [3791, 0]
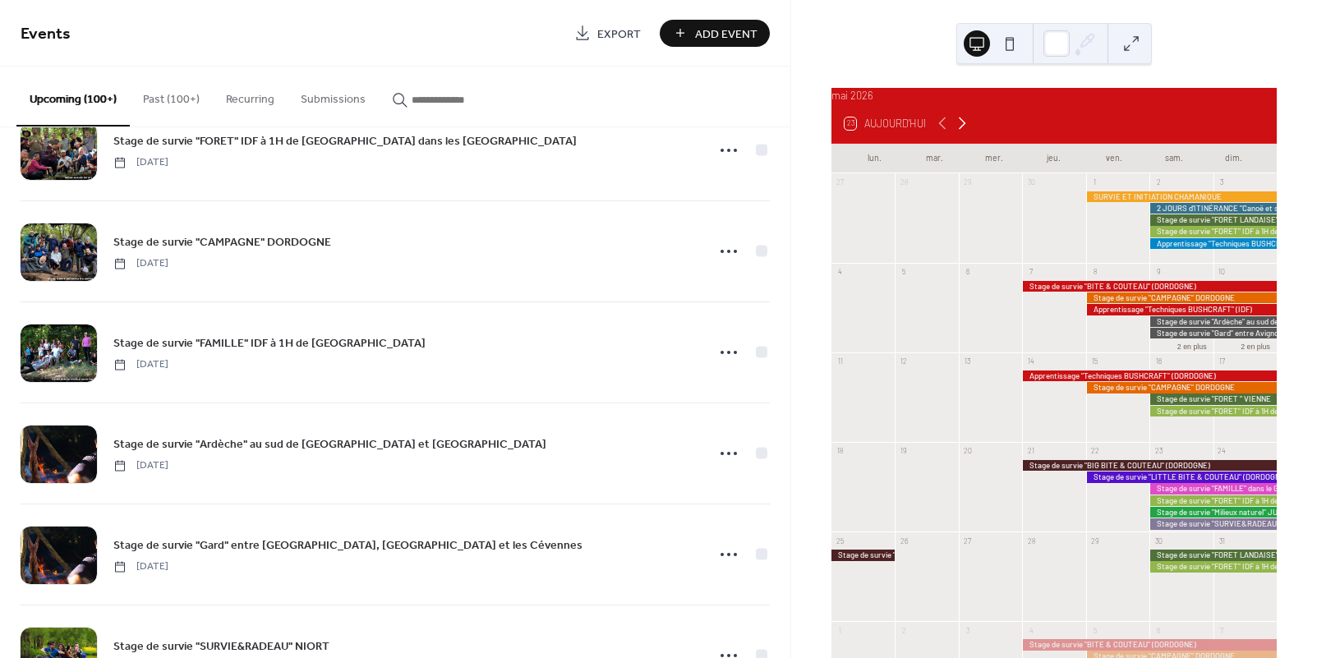
click at [961, 130] on icon at bounding box center [962, 123] width 20 height 20
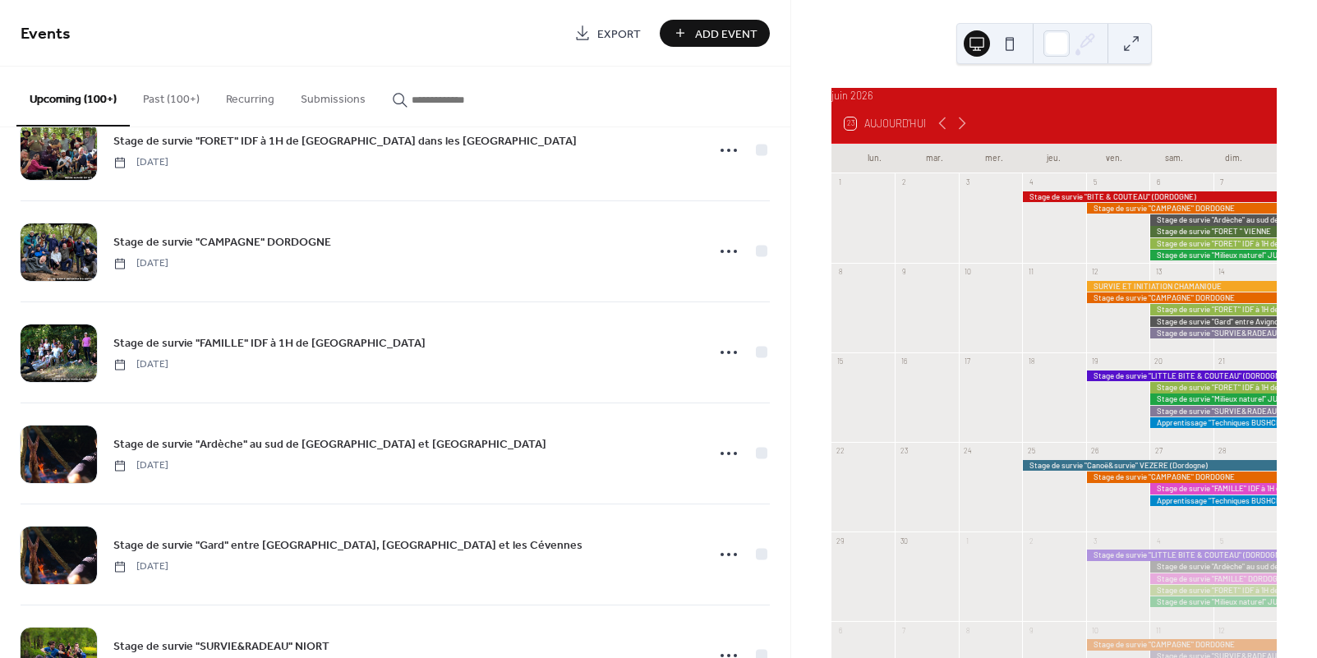
click at [1113, 292] on div at bounding box center [1181, 286] width 191 height 11
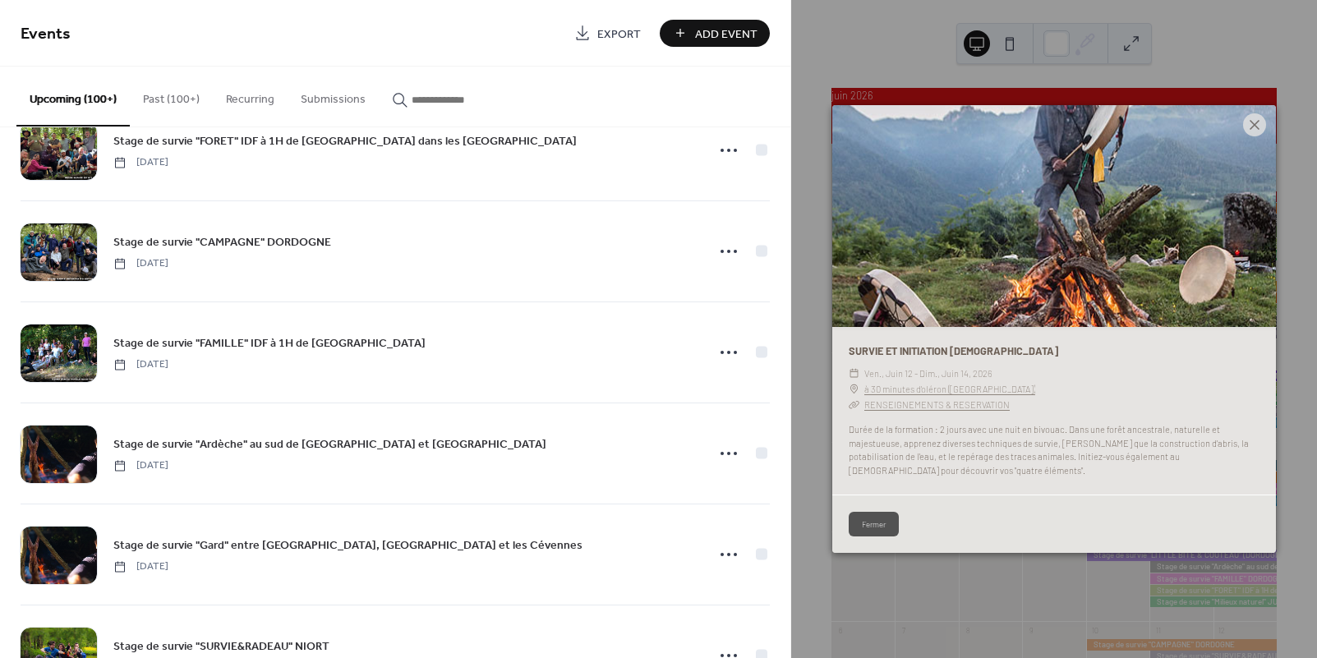
click at [1251, 126] on icon at bounding box center [1255, 125] width 20 height 20
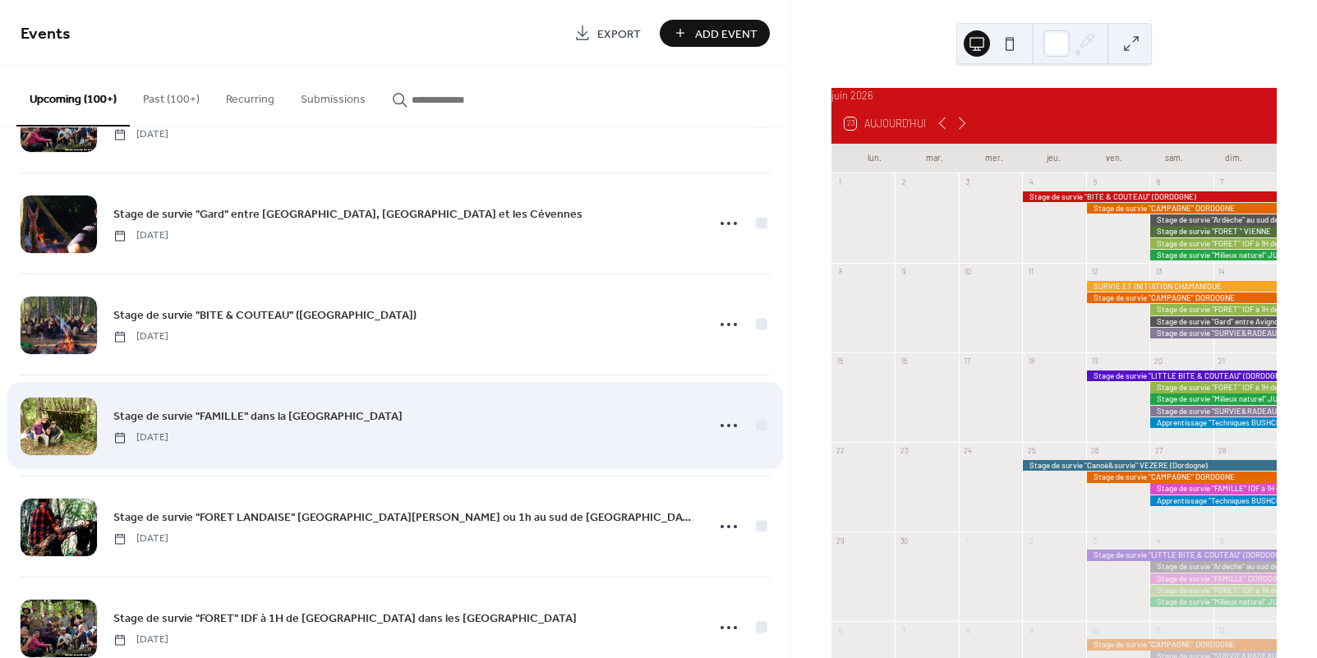
scroll to position [2908, 0]
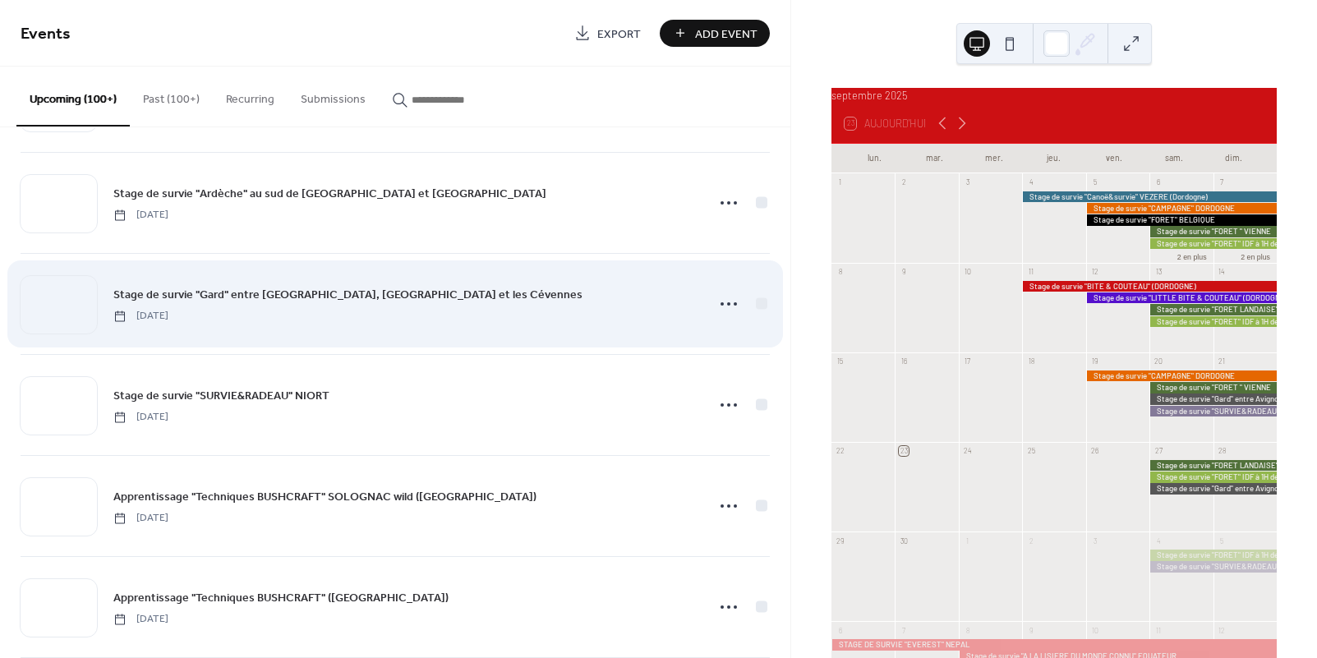
scroll to position [4041, 0]
